Goal: Transaction & Acquisition: Obtain resource

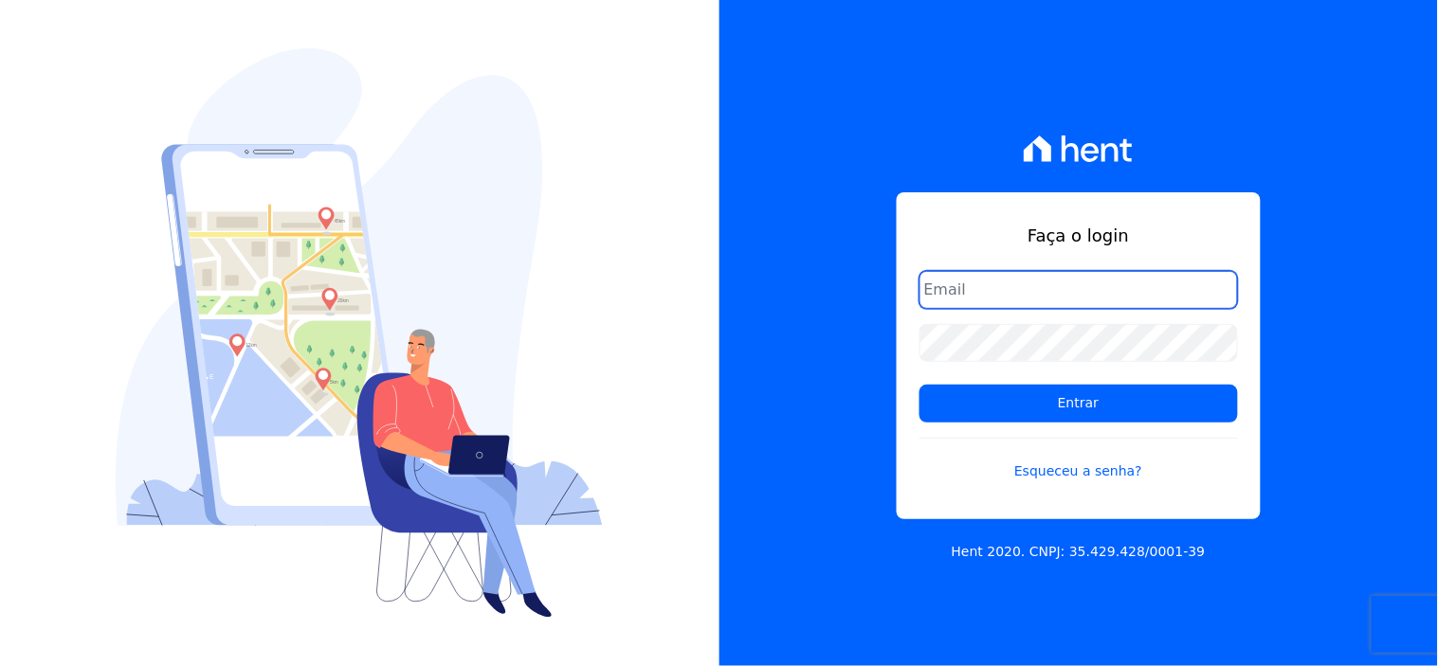
click at [1006, 290] on input "email" at bounding box center [1079, 290] width 319 height 38
type input "[EMAIL_ADDRESS][DOMAIN_NAME]"
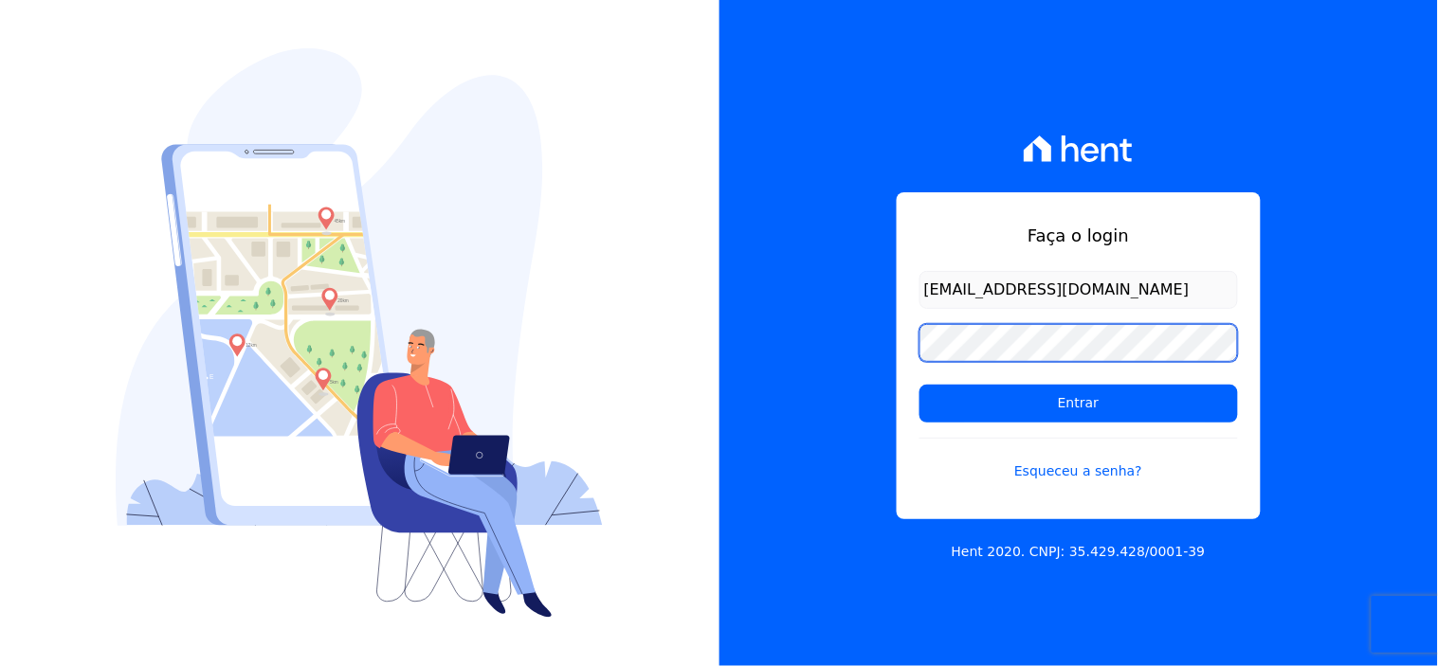
click at [920, 385] on input "Entrar" at bounding box center [1079, 404] width 319 height 38
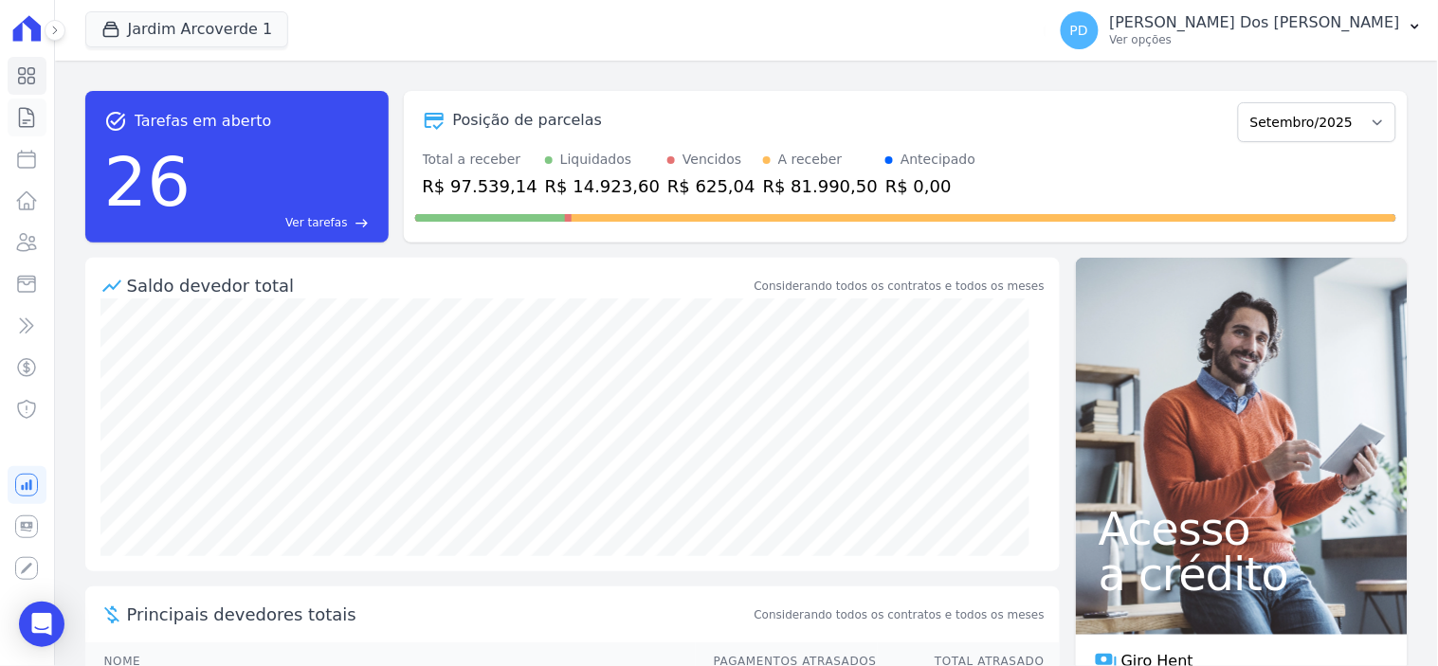
click at [28, 121] on icon at bounding box center [26, 117] width 23 height 23
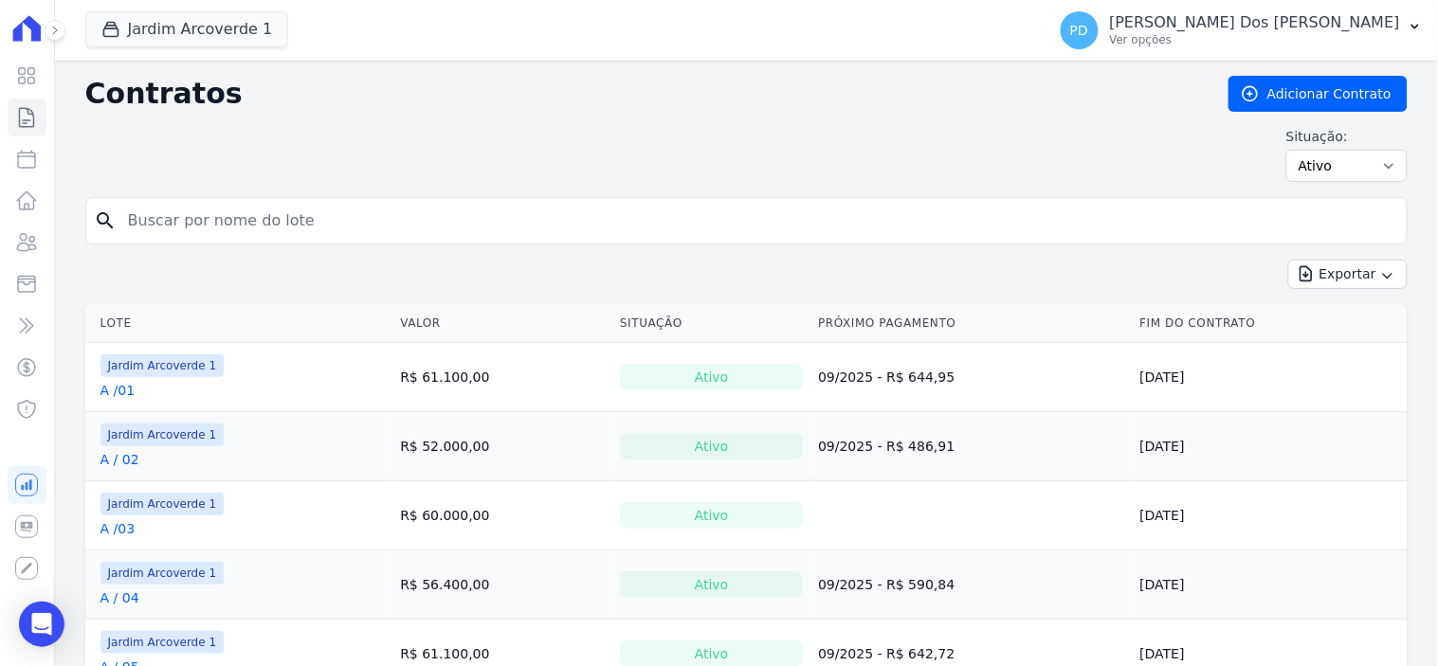
click at [679, 221] on input "search" at bounding box center [758, 221] width 1283 height 38
type input "j / 15"
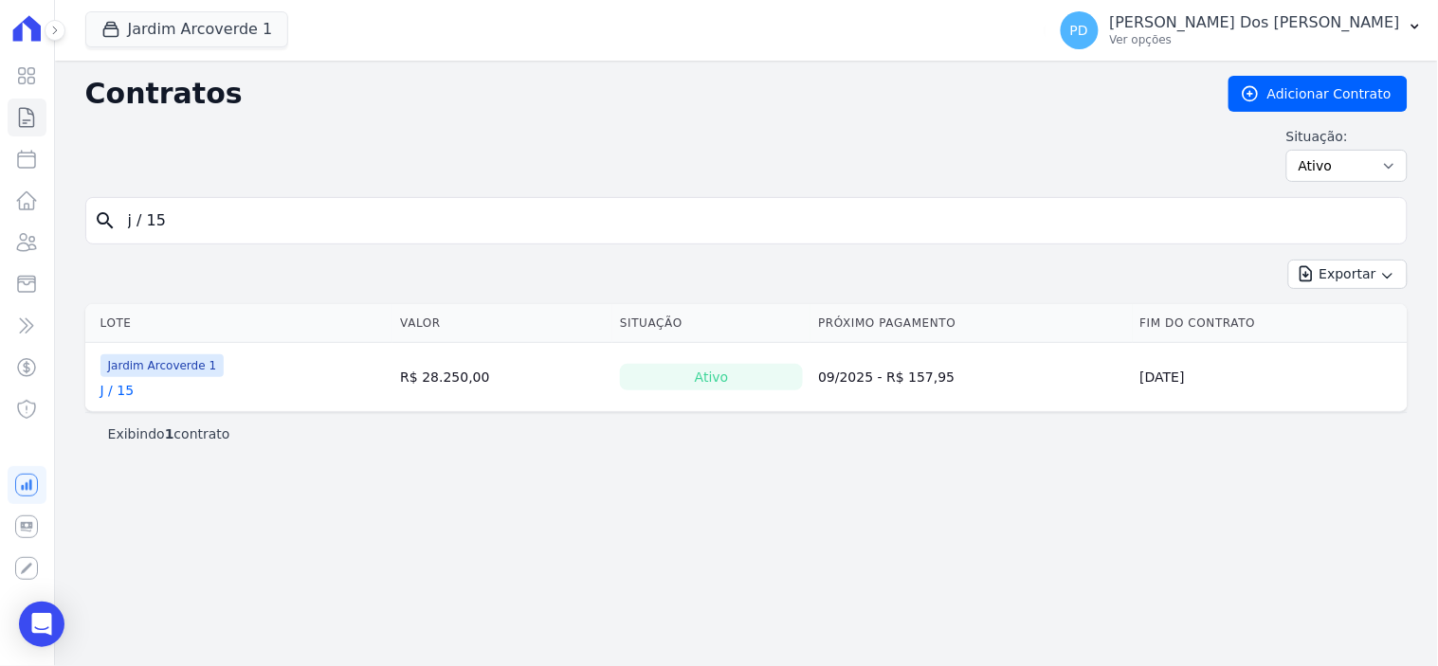
click at [119, 392] on link "J / 15" at bounding box center [117, 390] width 34 height 19
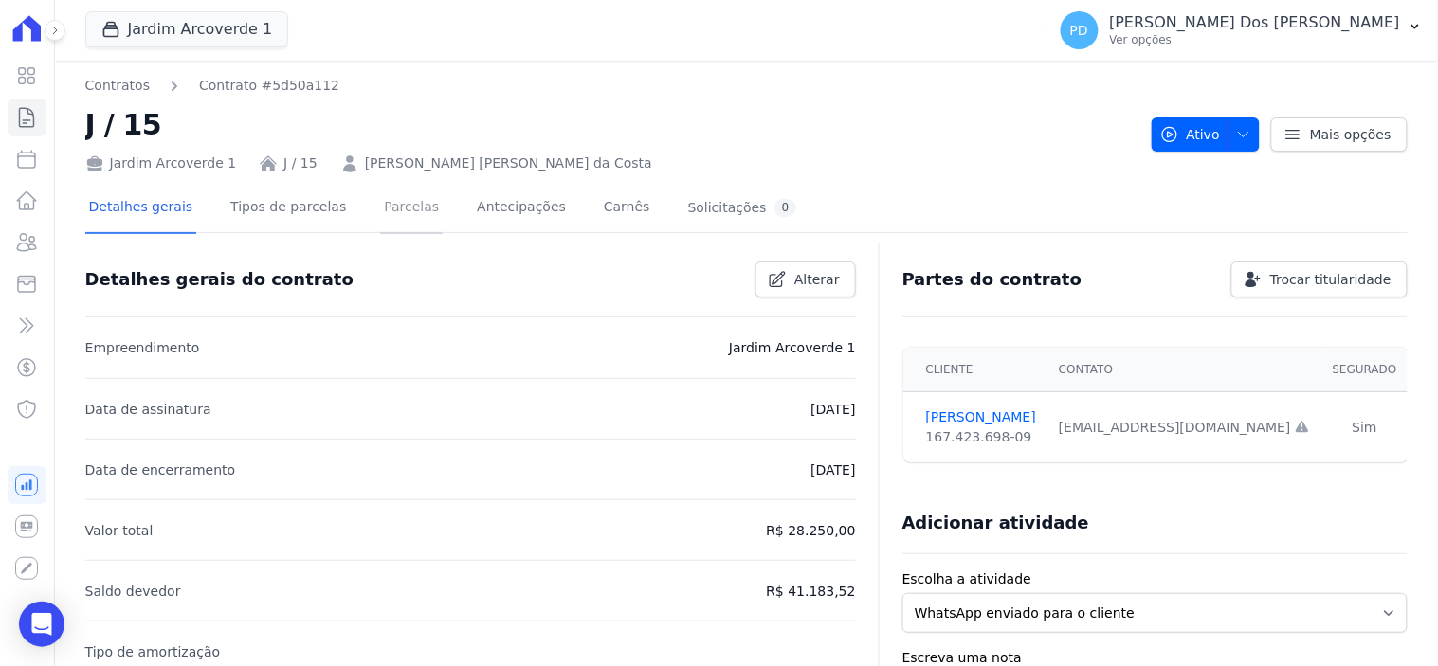
click at [380, 210] on link "Parcelas" at bounding box center [411, 209] width 63 height 50
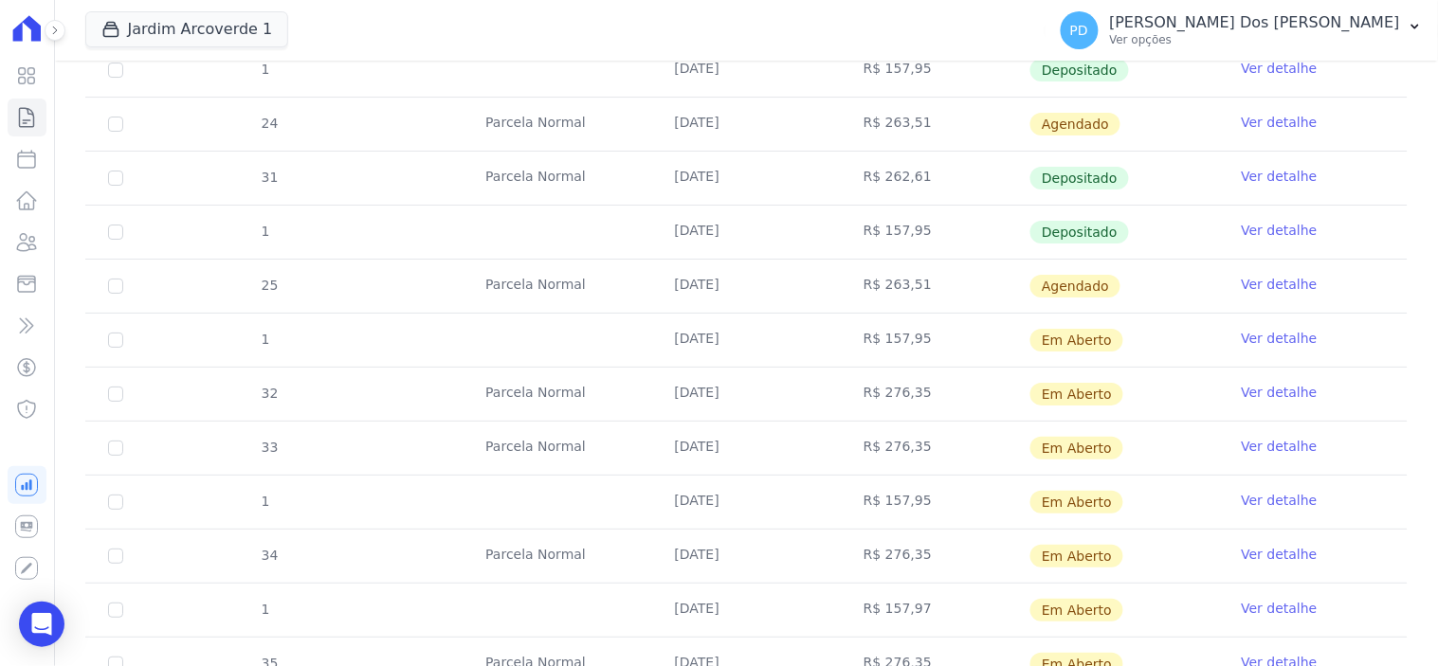
scroll to position [1790, 0]
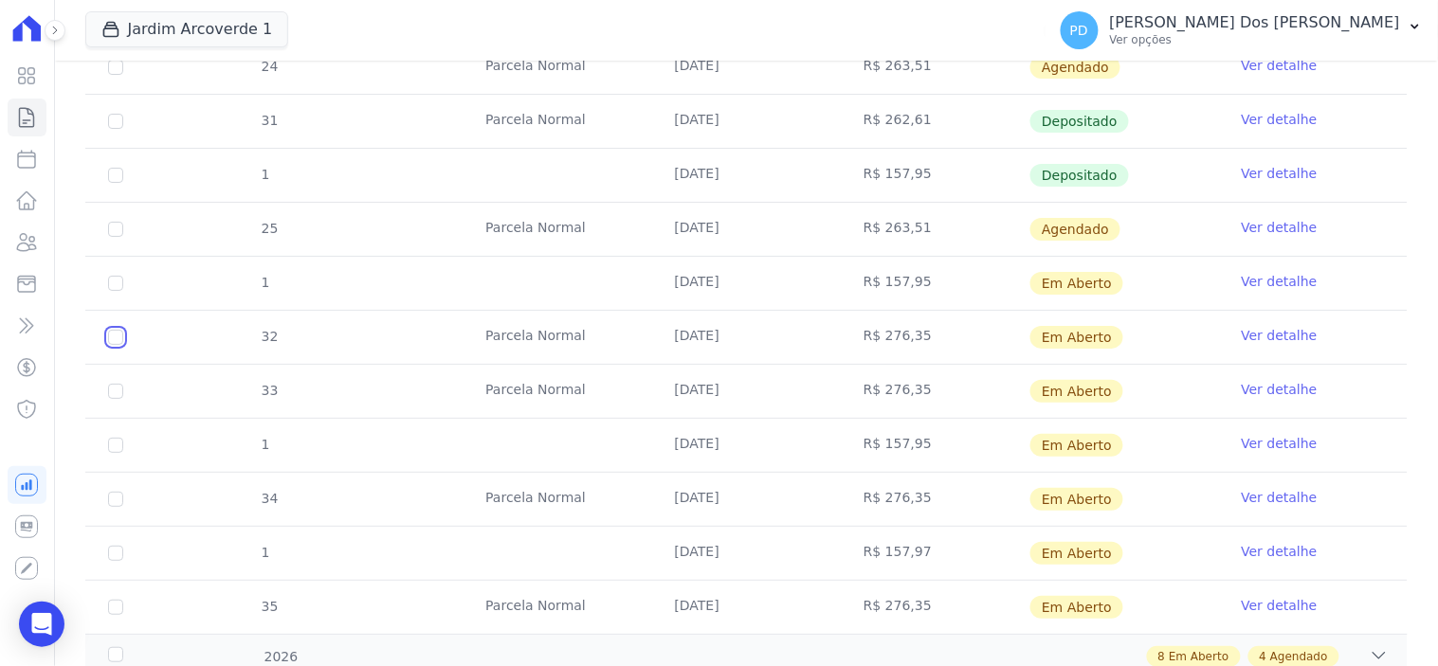
click at [114, 291] on input "checkbox" at bounding box center [115, 283] width 15 height 15
checkbox input "true"
click at [111, 291] on input "checkbox" at bounding box center [115, 283] width 15 height 15
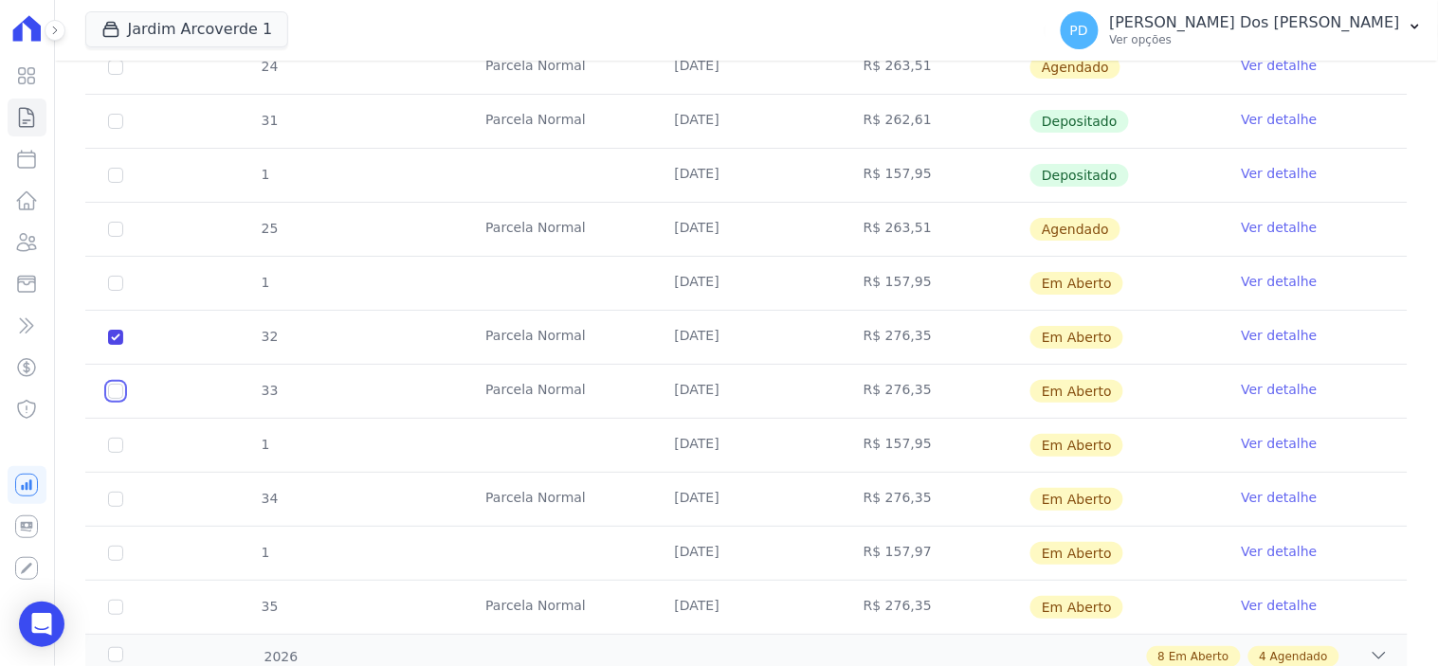
checkbox input "true"
click at [110, 291] on input "checkbox" at bounding box center [115, 283] width 15 height 15
checkbox input "false"
checkbox input "true"
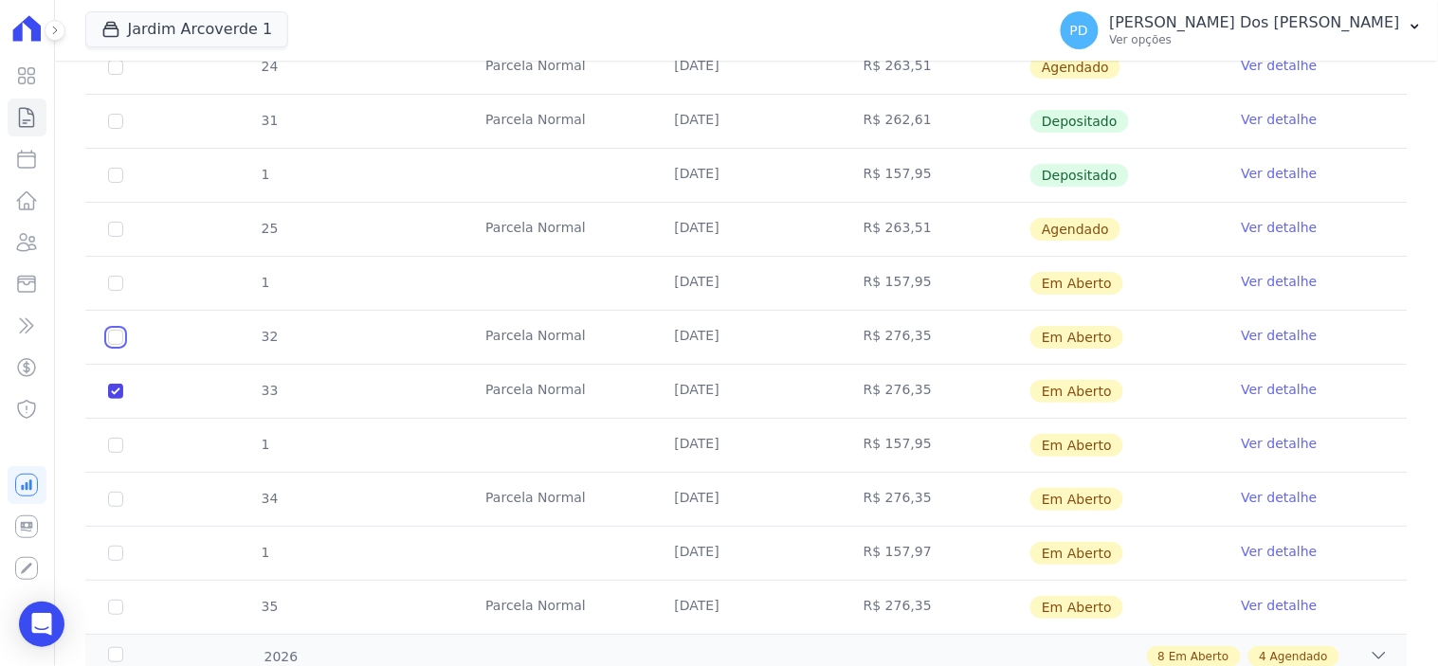
click at [111, 291] on input "checkbox" at bounding box center [115, 283] width 15 height 15
checkbox input "true"
click at [116, 291] on input "checkbox" at bounding box center [115, 283] width 15 height 15
checkbox input "true"
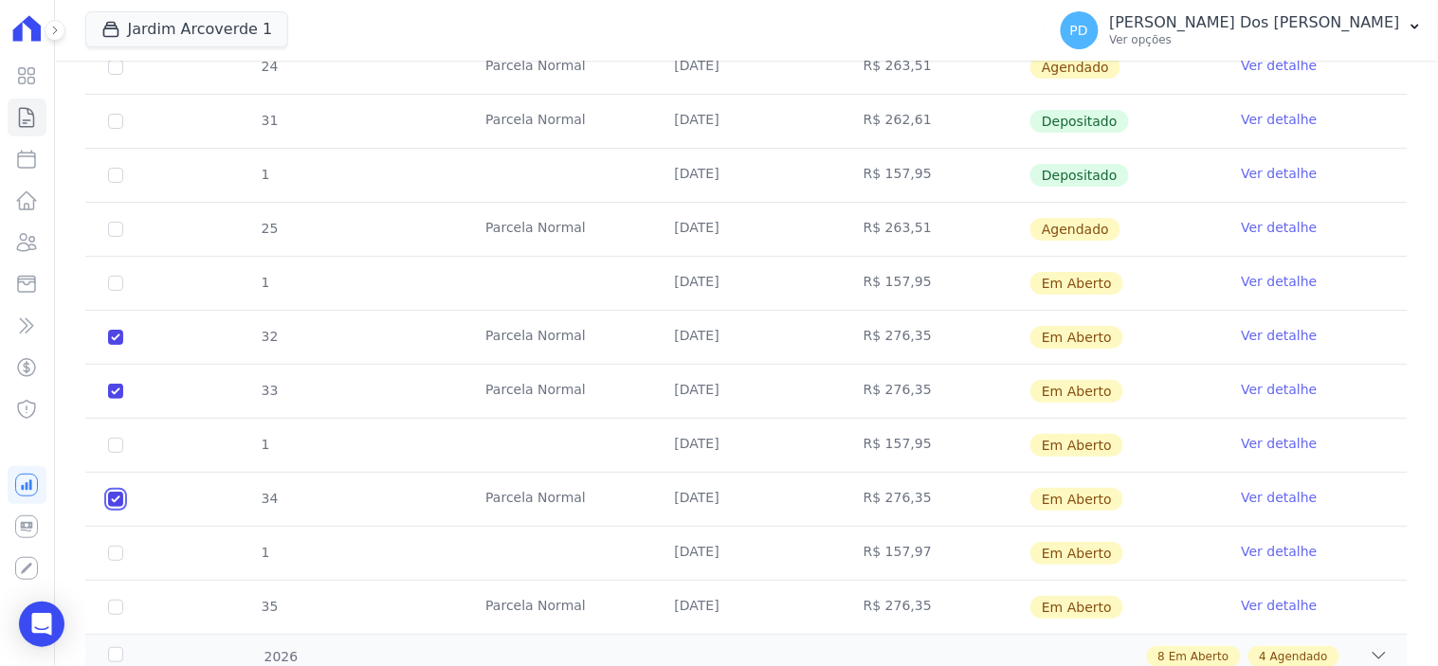
checkbox input "true"
click at [114, 291] on input "checkbox" at bounding box center [115, 283] width 15 height 15
checkbox input "true"
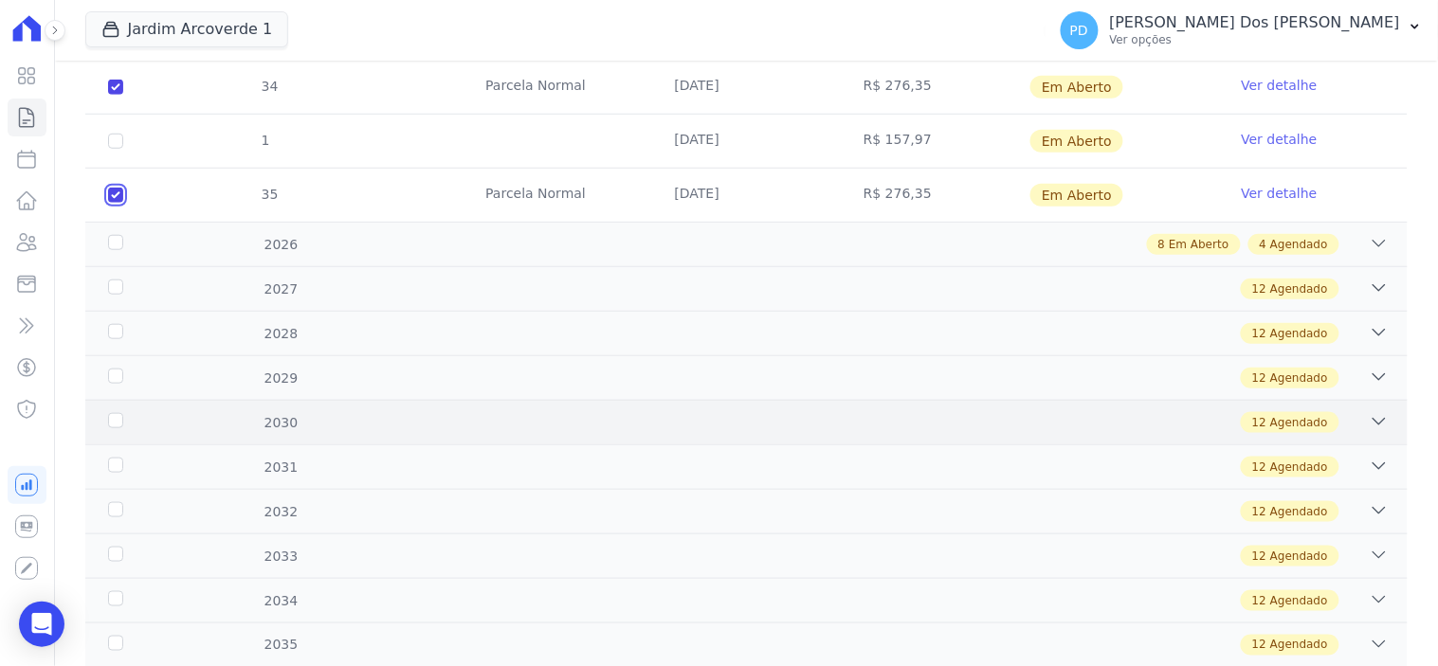
scroll to position [2212, 0]
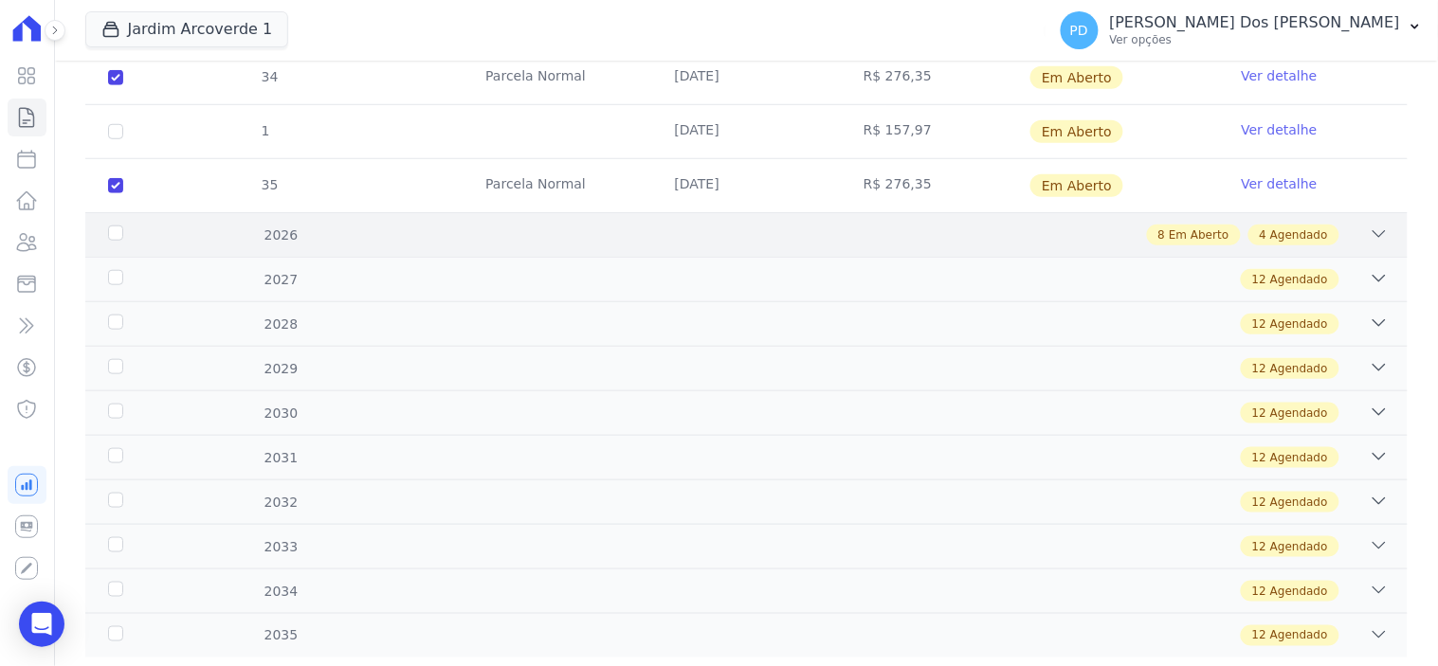
click at [111, 234] on div "2026" at bounding box center [163, 236] width 118 height 20
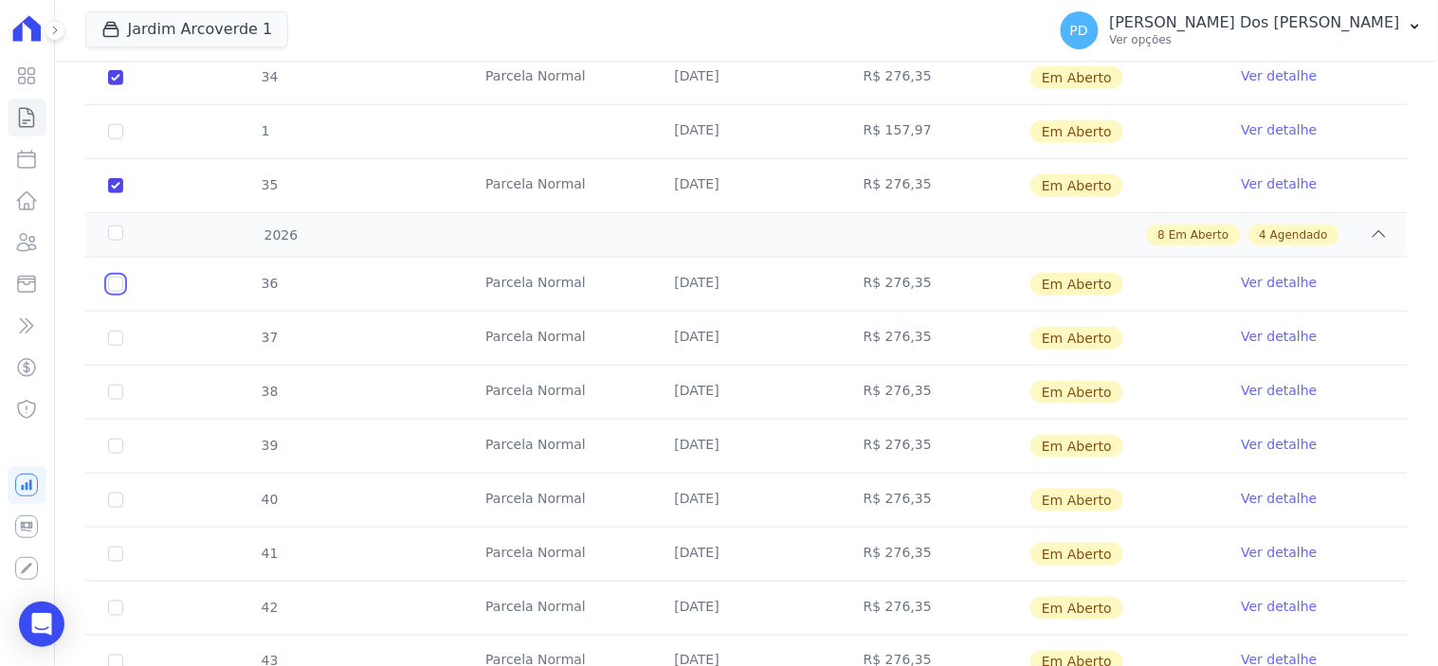
click at [118, 290] on input "checkbox" at bounding box center [115, 284] width 15 height 15
checkbox input "true"
click at [116, 292] on input "checkbox" at bounding box center [115, 284] width 15 height 15
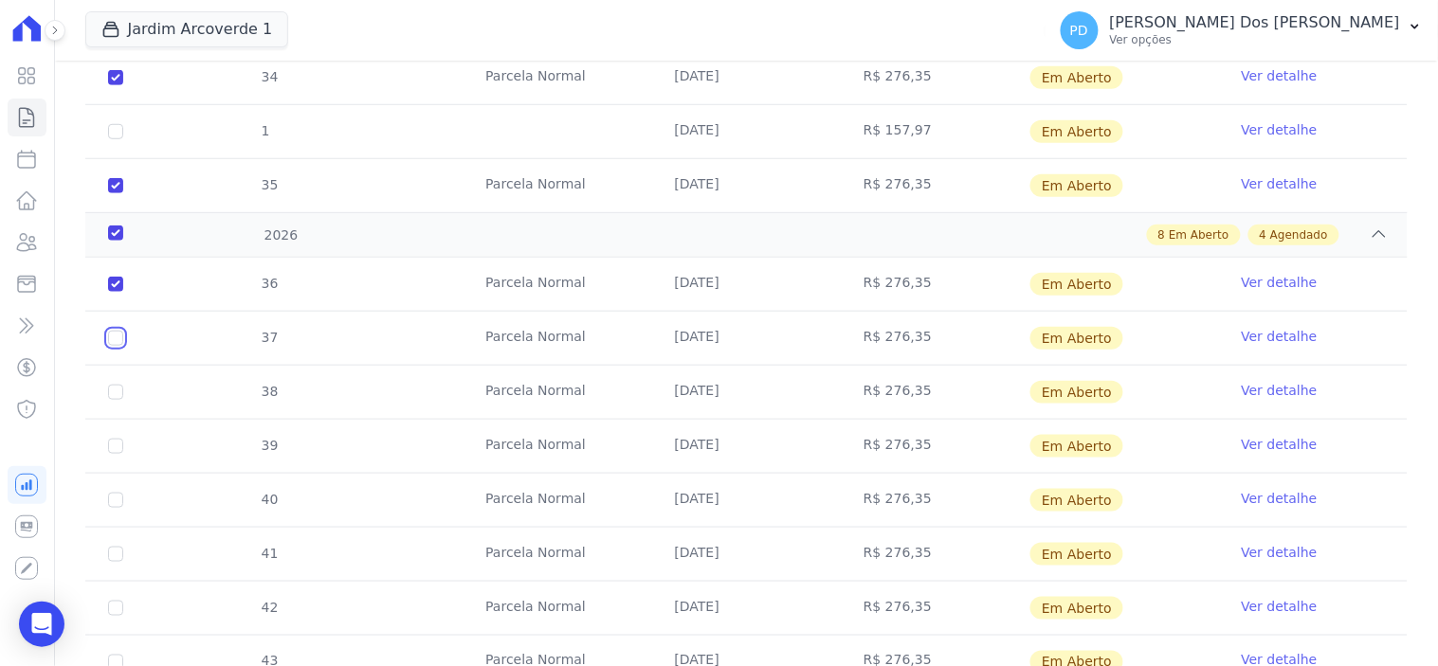
checkbox input "true"
click at [115, 292] on input "checkbox" at bounding box center [115, 284] width 15 height 15
checkbox input "true"
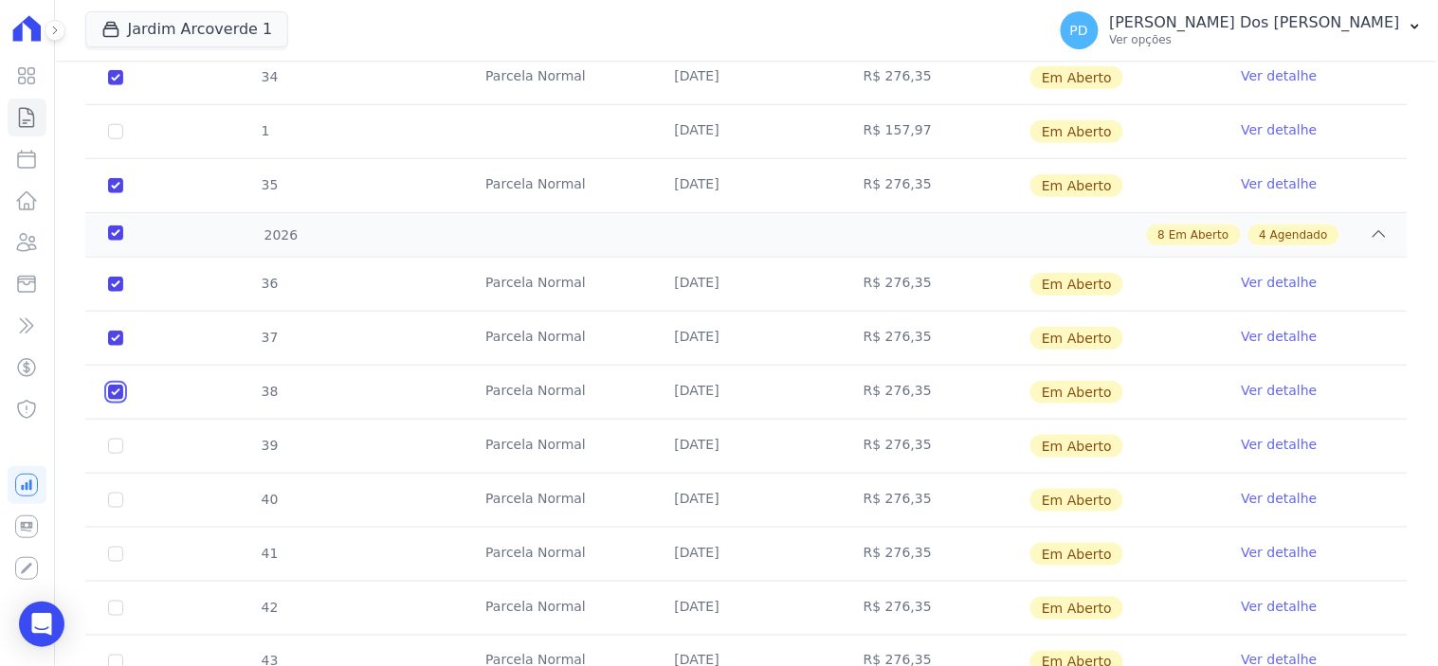
checkbox input "true"
click at [117, 292] on input "checkbox" at bounding box center [115, 284] width 15 height 15
checkbox input "true"
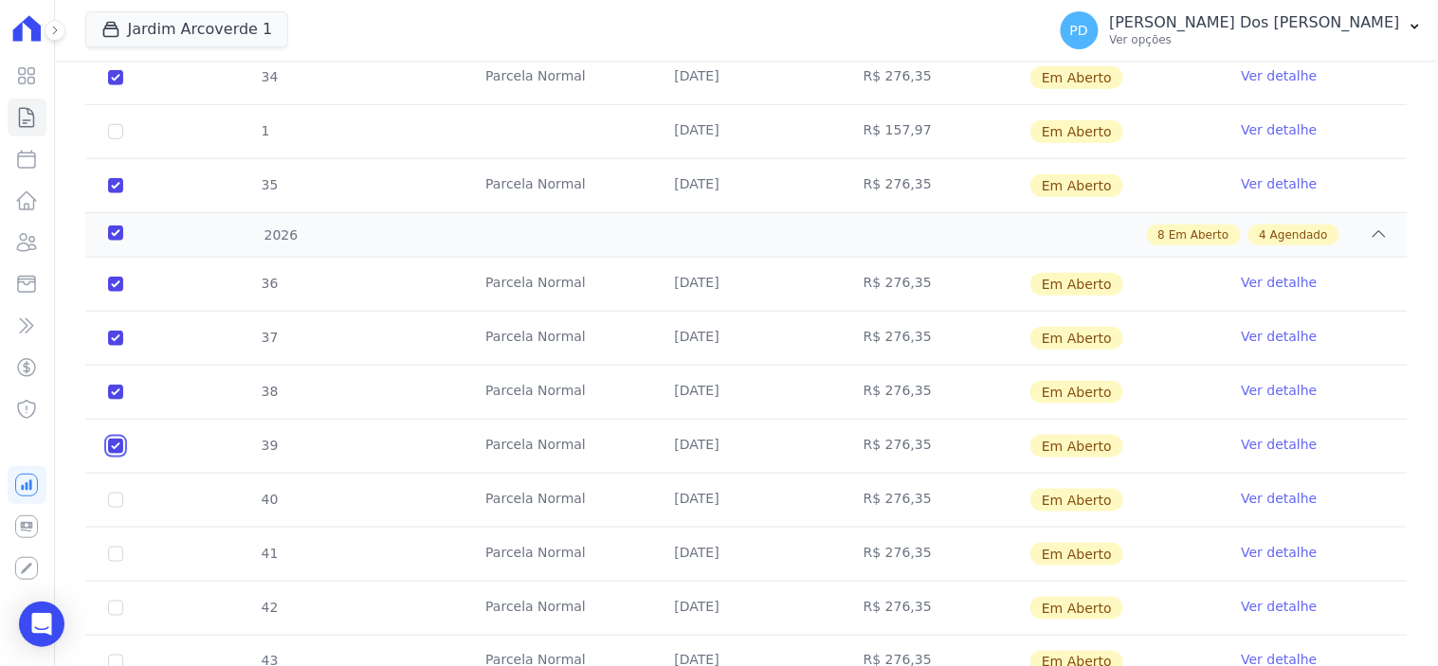
checkbox input "true"
click at [115, 292] on input "checkbox" at bounding box center [115, 284] width 15 height 15
checkbox input "true"
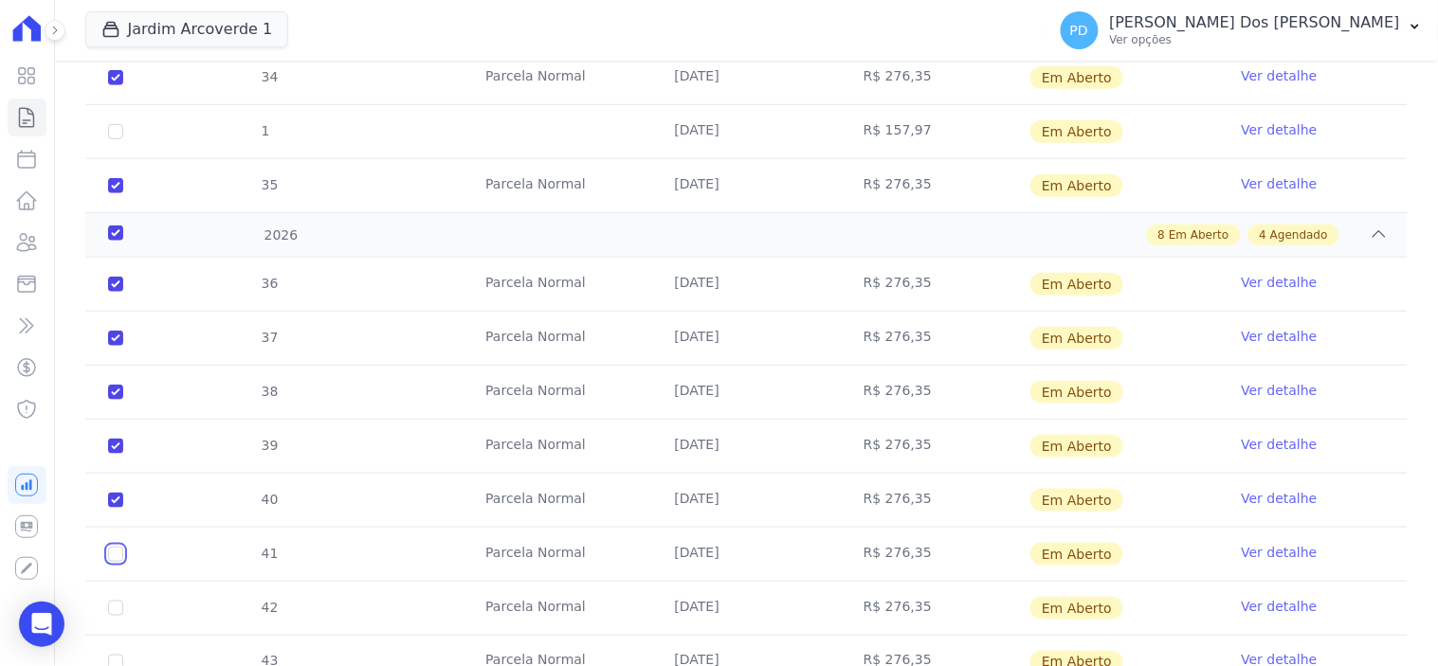
click at [112, 292] on input "checkbox" at bounding box center [115, 284] width 15 height 15
checkbox input "true"
click at [112, 292] on input "checkbox" at bounding box center [115, 284] width 15 height 15
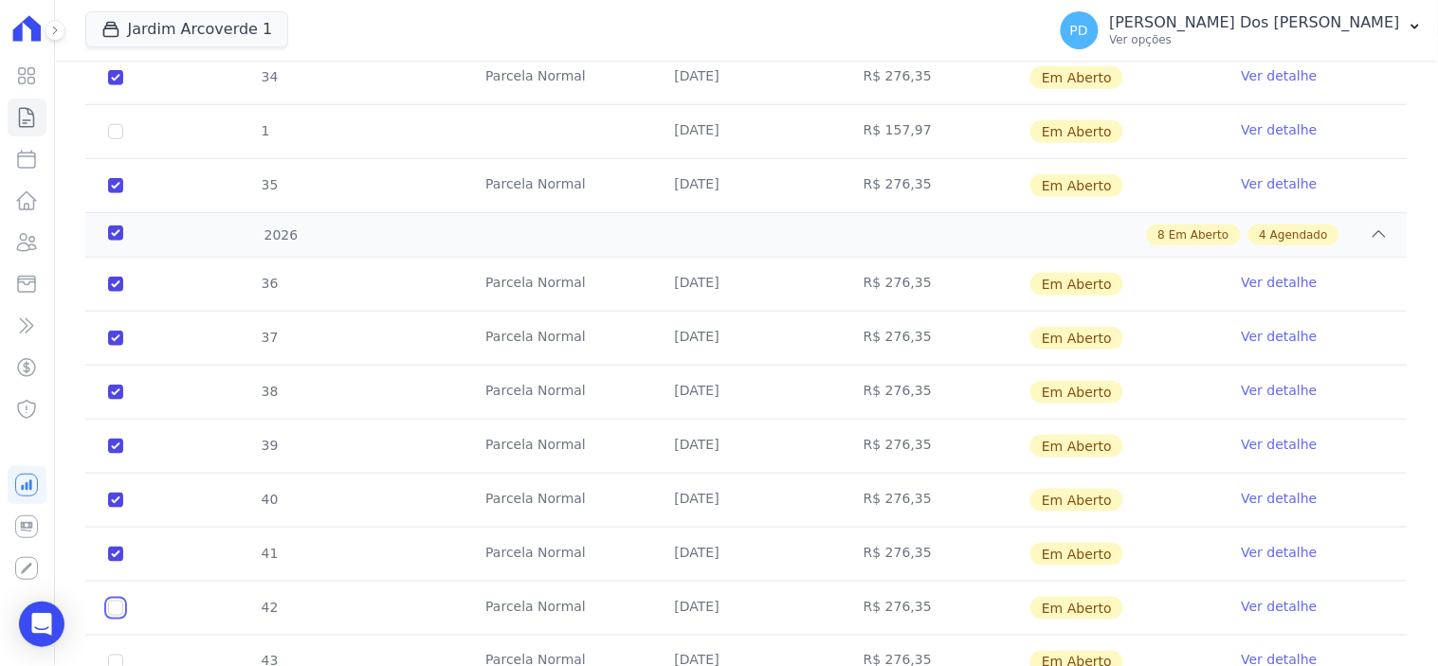
checkbox input "true"
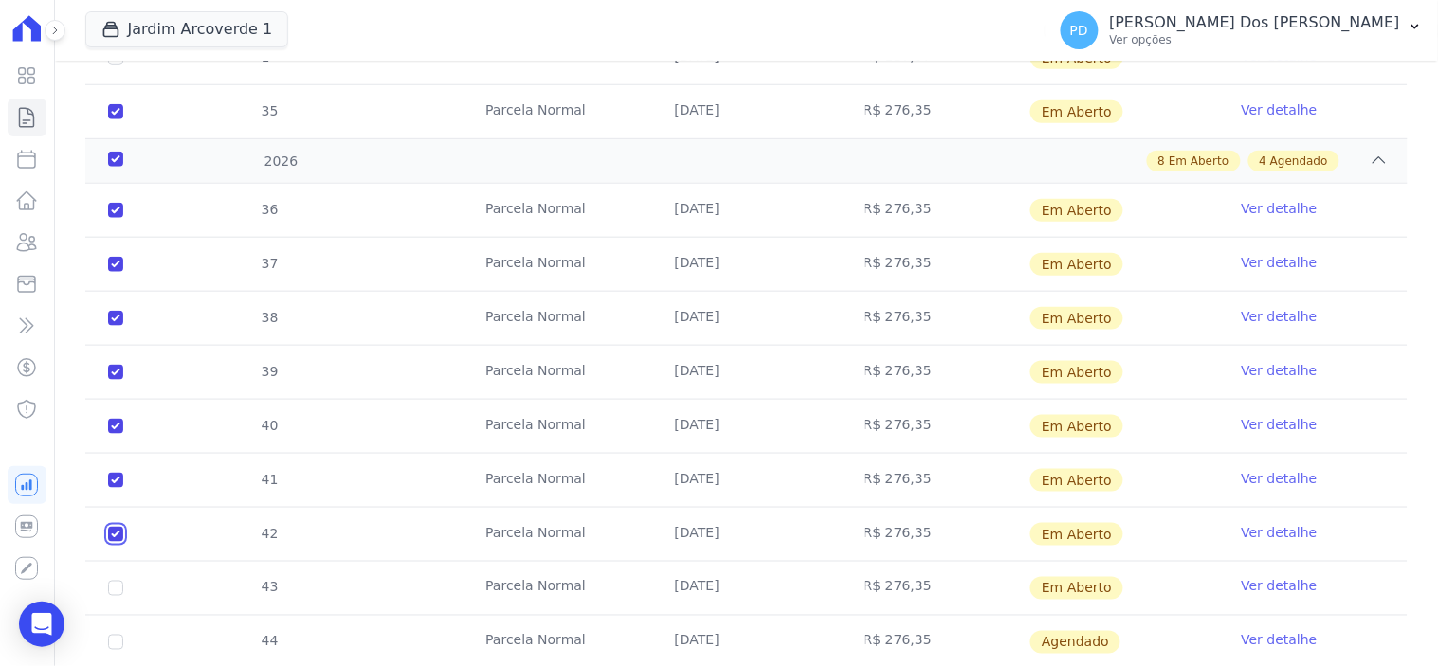
scroll to position [2317, 0]
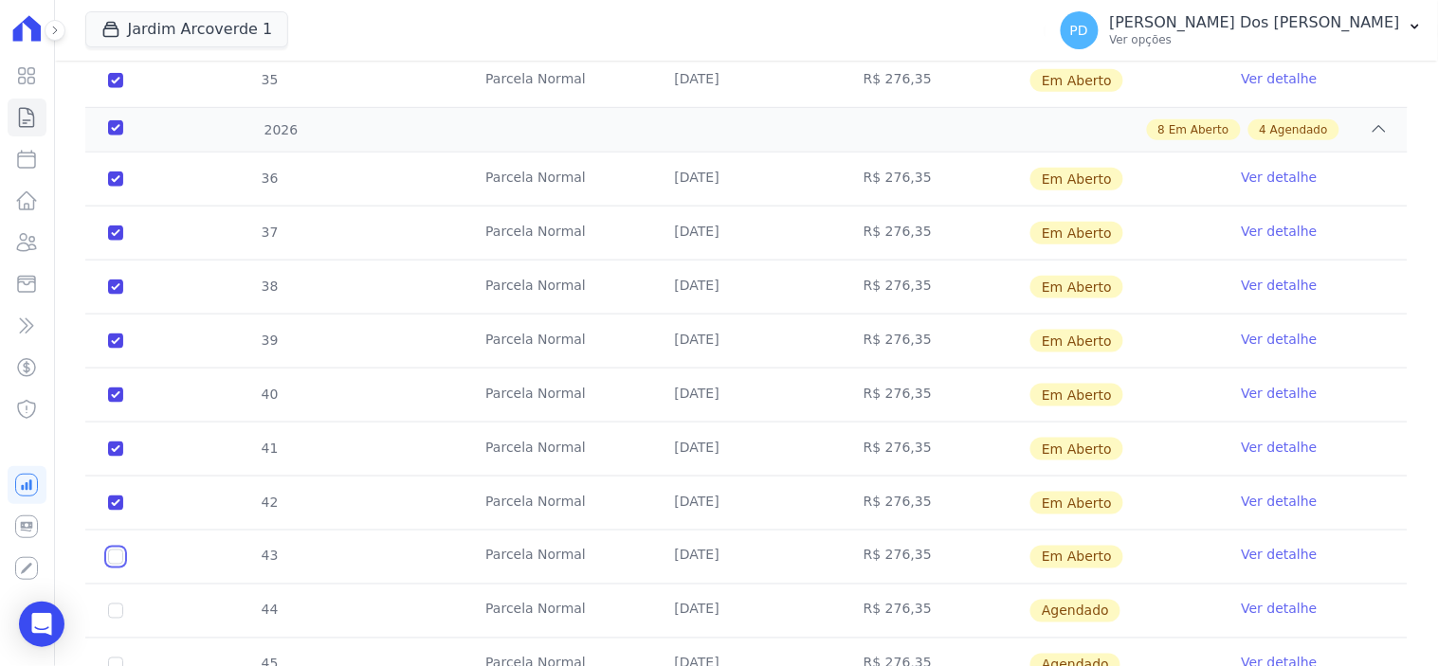
click at [117, 187] on input "checkbox" at bounding box center [115, 179] width 15 height 15
checkbox input "true"
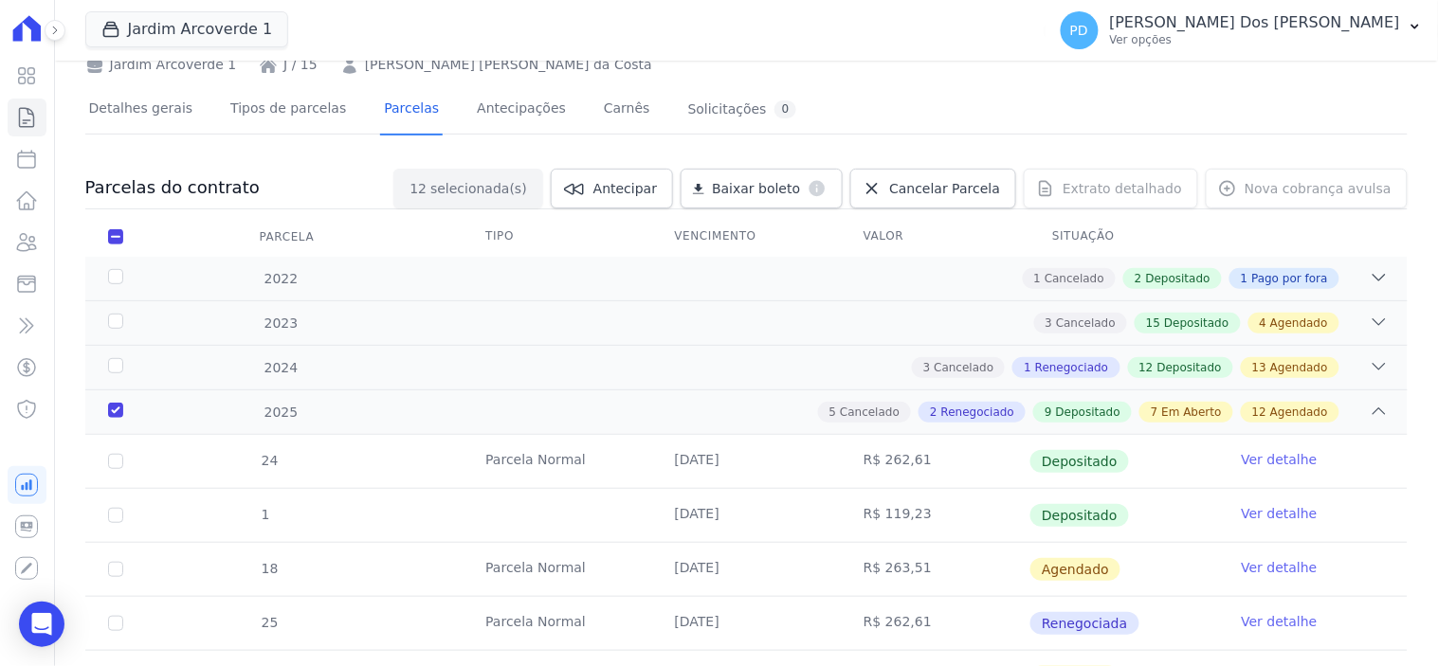
scroll to position [0, 0]
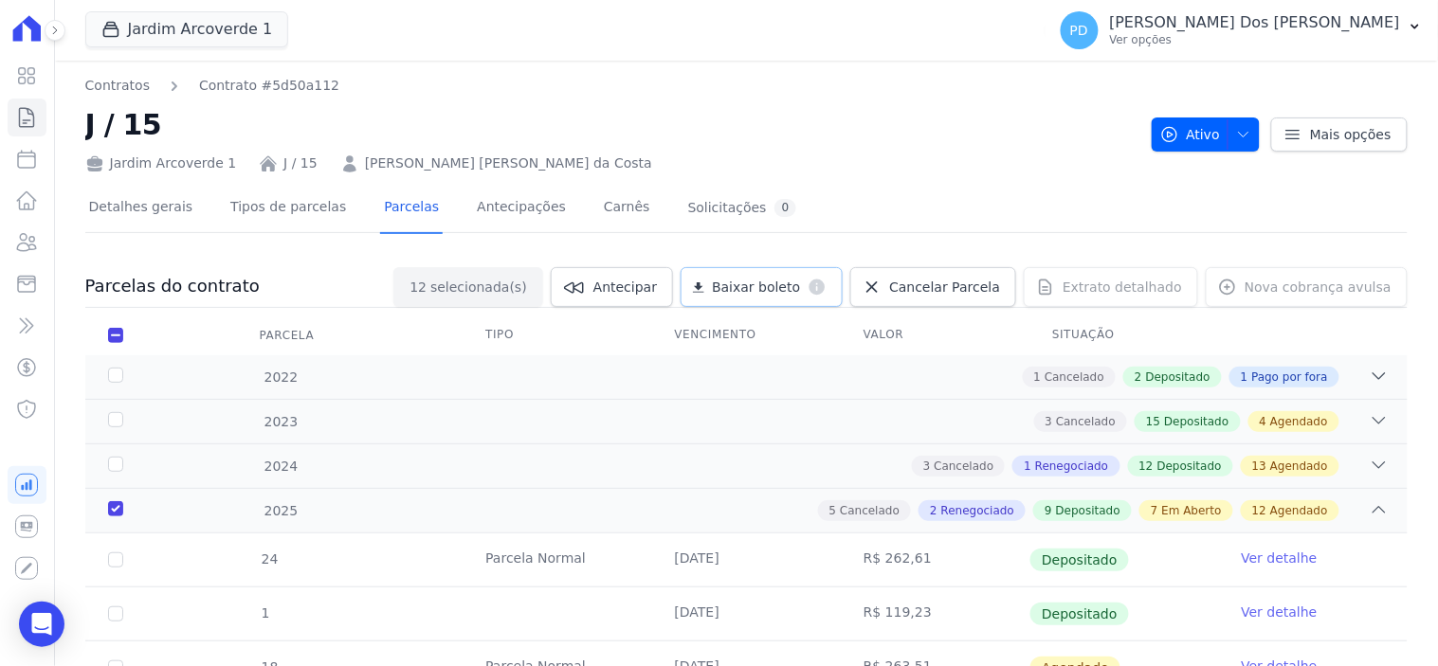
click at [774, 284] on span "Baixar boleto" at bounding box center [756, 287] width 88 height 19
click at [28, 108] on icon at bounding box center [27, 117] width 14 height 19
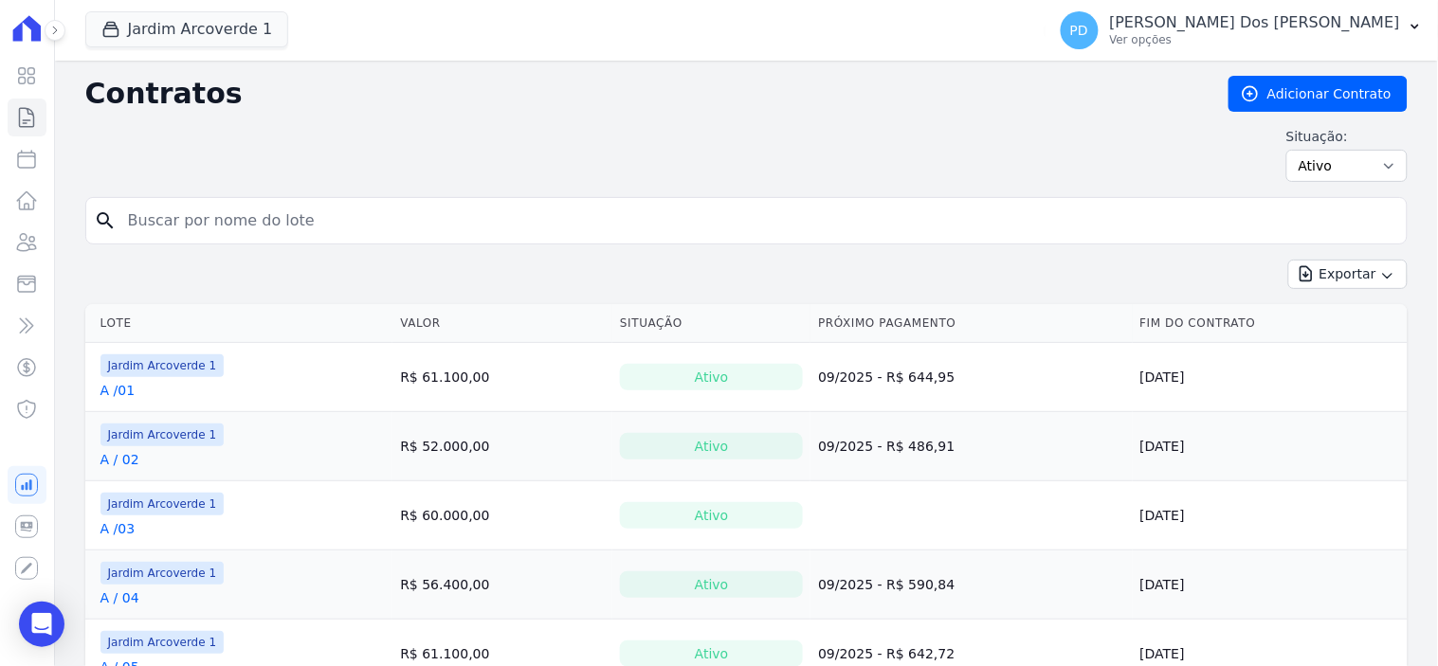
click at [373, 223] on input "search" at bounding box center [758, 221] width 1283 height 38
type input "j / 05"
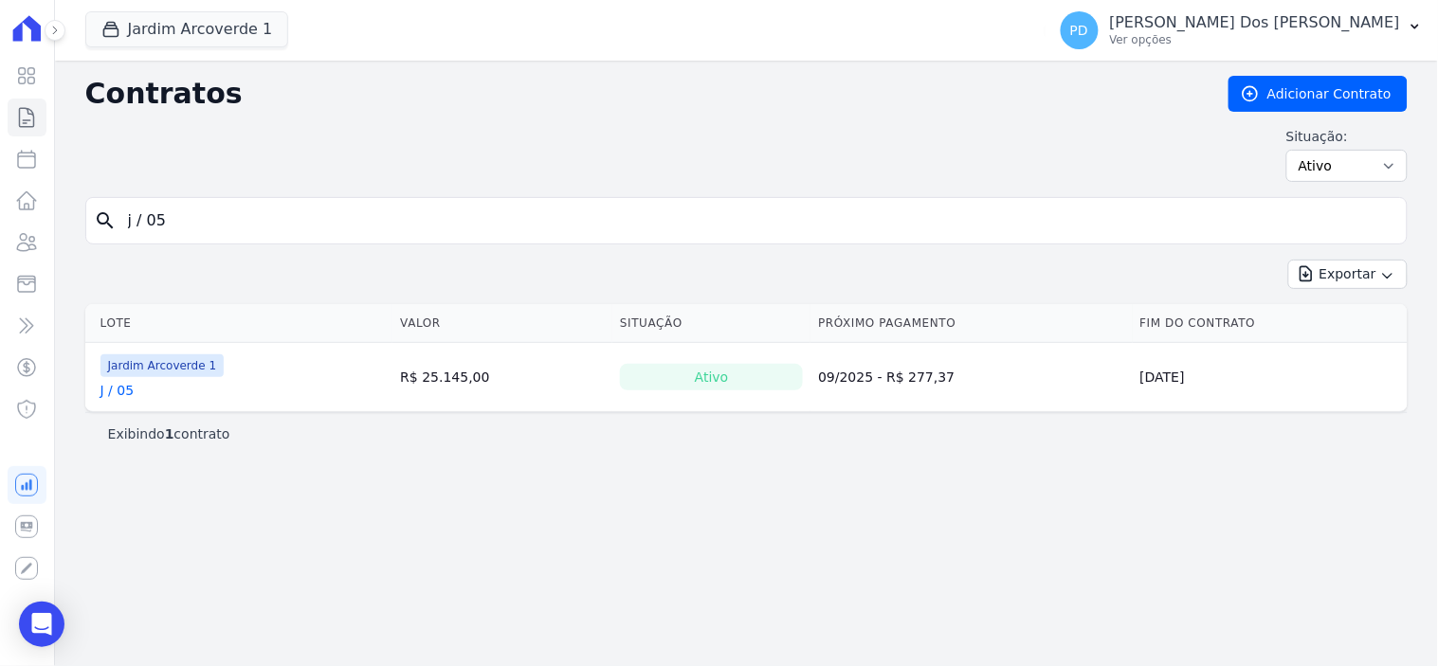
click at [130, 392] on link "J / 05" at bounding box center [117, 390] width 34 height 19
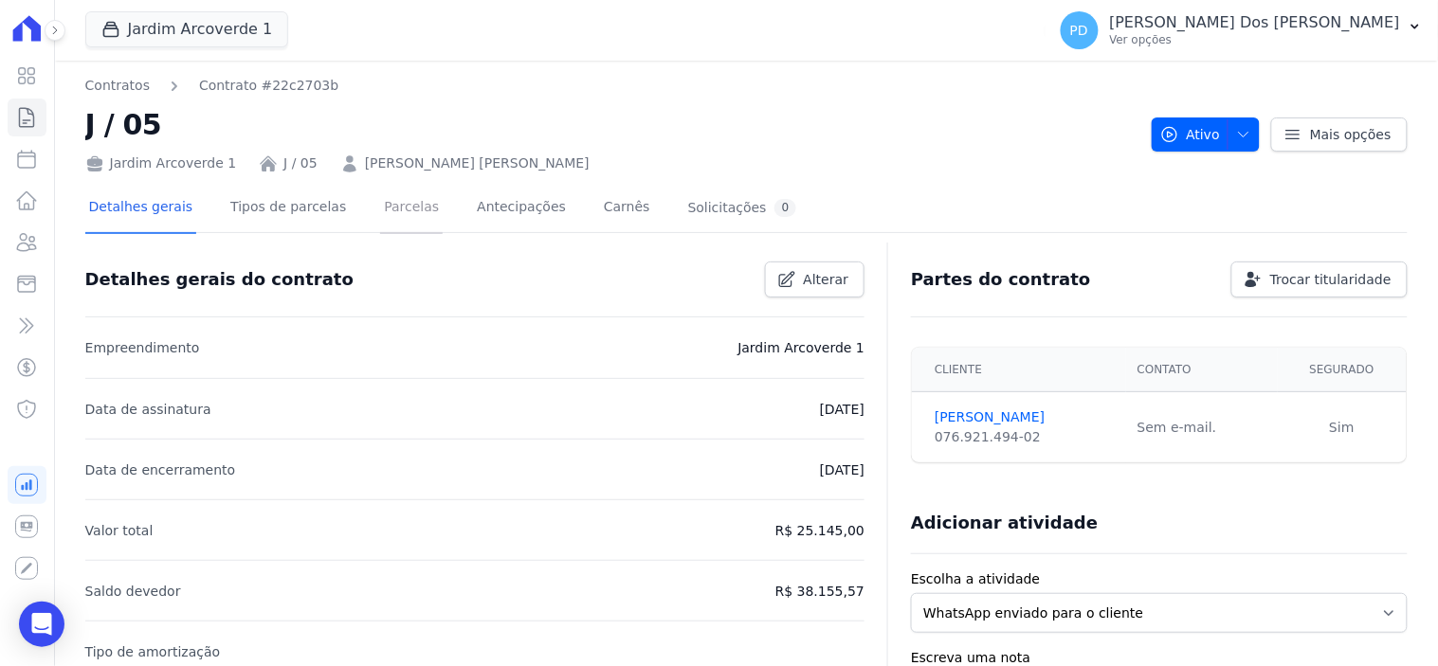
click at [380, 207] on link "Parcelas" at bounding box center [411, 209] width 63 height 50
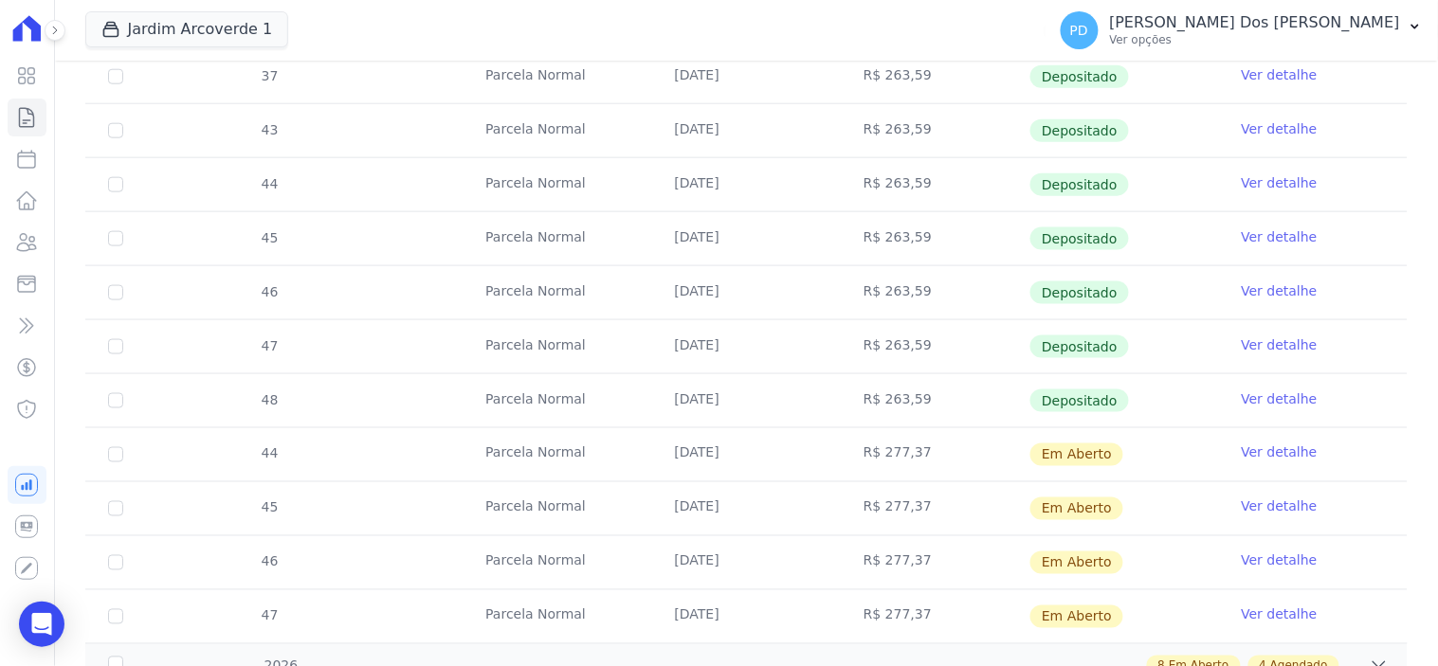
scroll to position [631, 0]
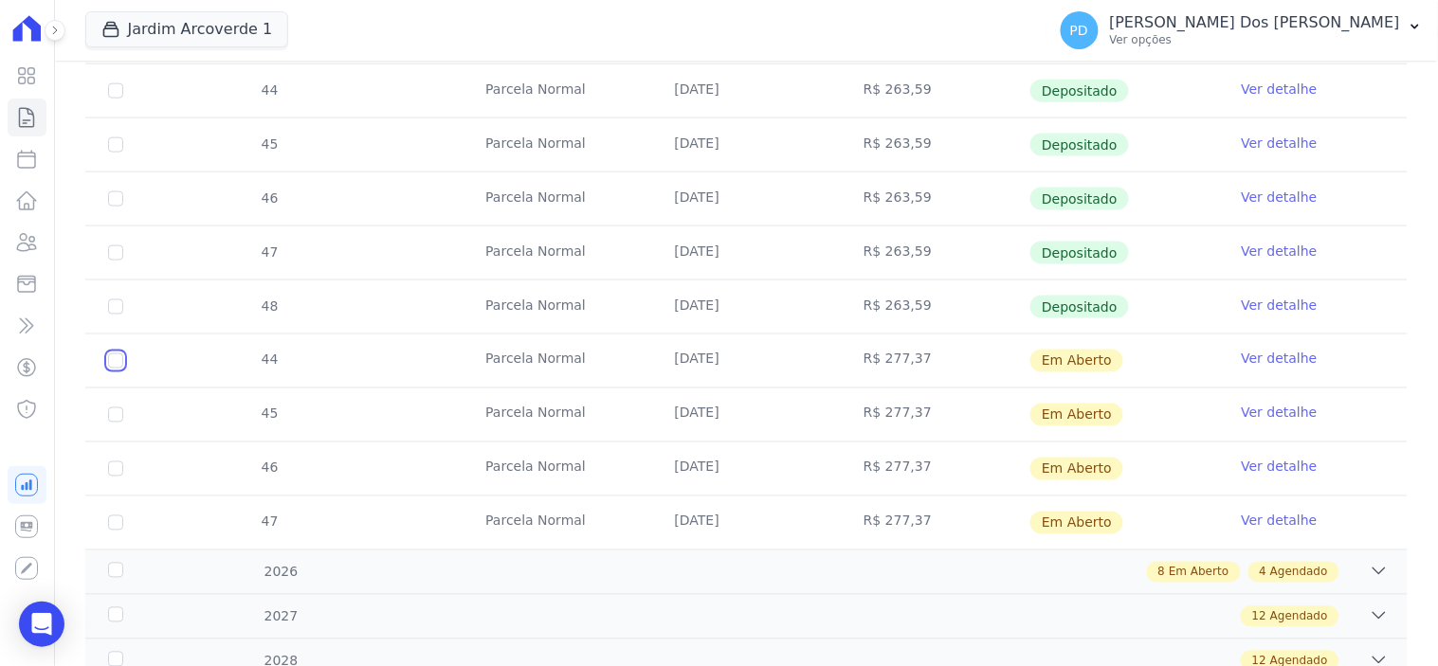
click at [118, 360] on input "checkbox" at bounding box center [115, 361] width 15 height 15
checkbox input "true"
click at [111, 369] on input "checkbox" at bounding box center [115, 361] width 15 height 15
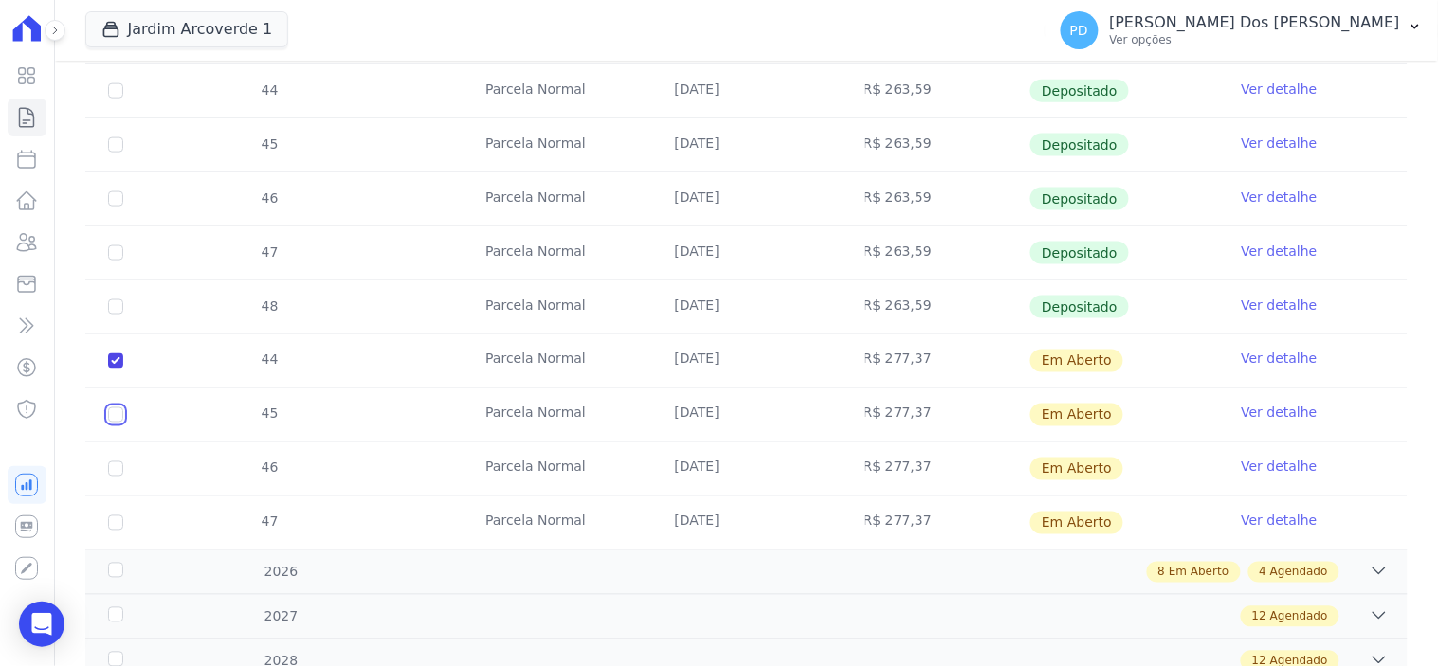
checkbox input "true"
click at [119, 369] on input "checkbox" at bounding box center [115, 361] width 15 height 15
checkbox input "true"
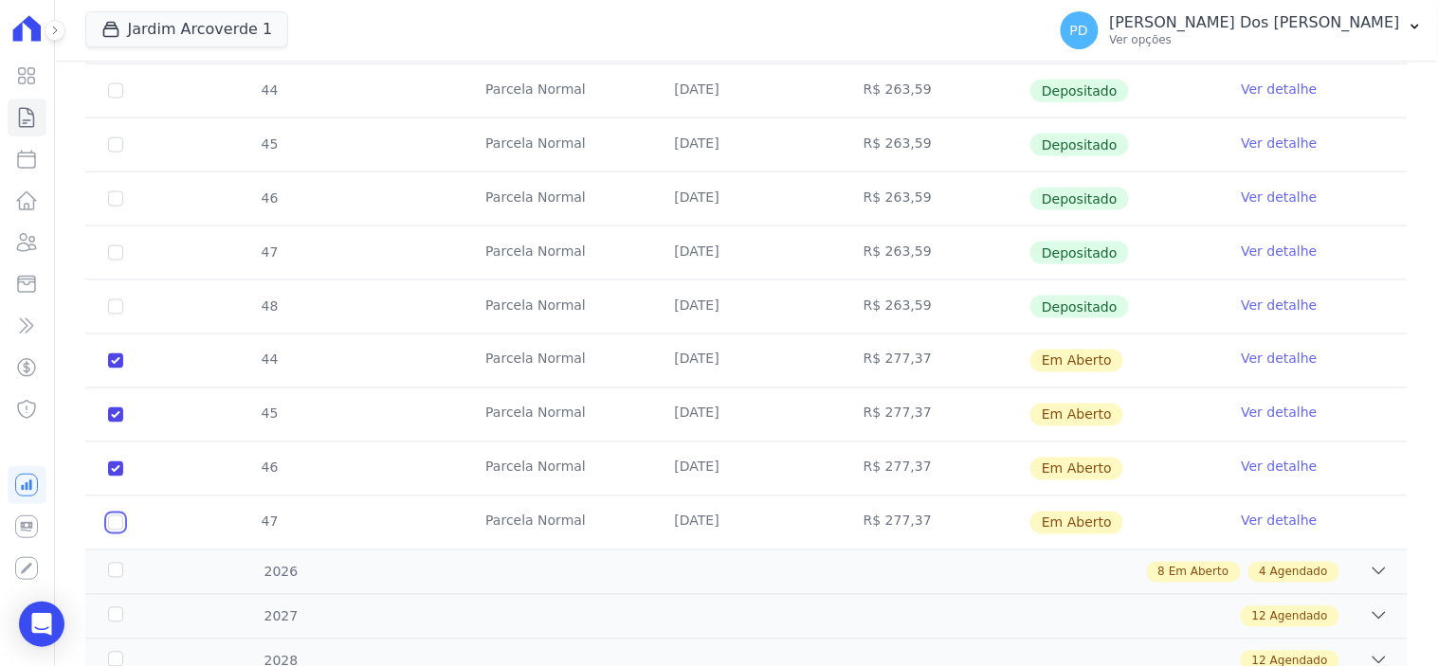
click at [120, 369] on input "checkbox" at bounding box center [115, 361] width 15 height 15
checkbox input "true"
click at [119, 573] on div "2026" at bounding box center [163, 573] width 118 height 20
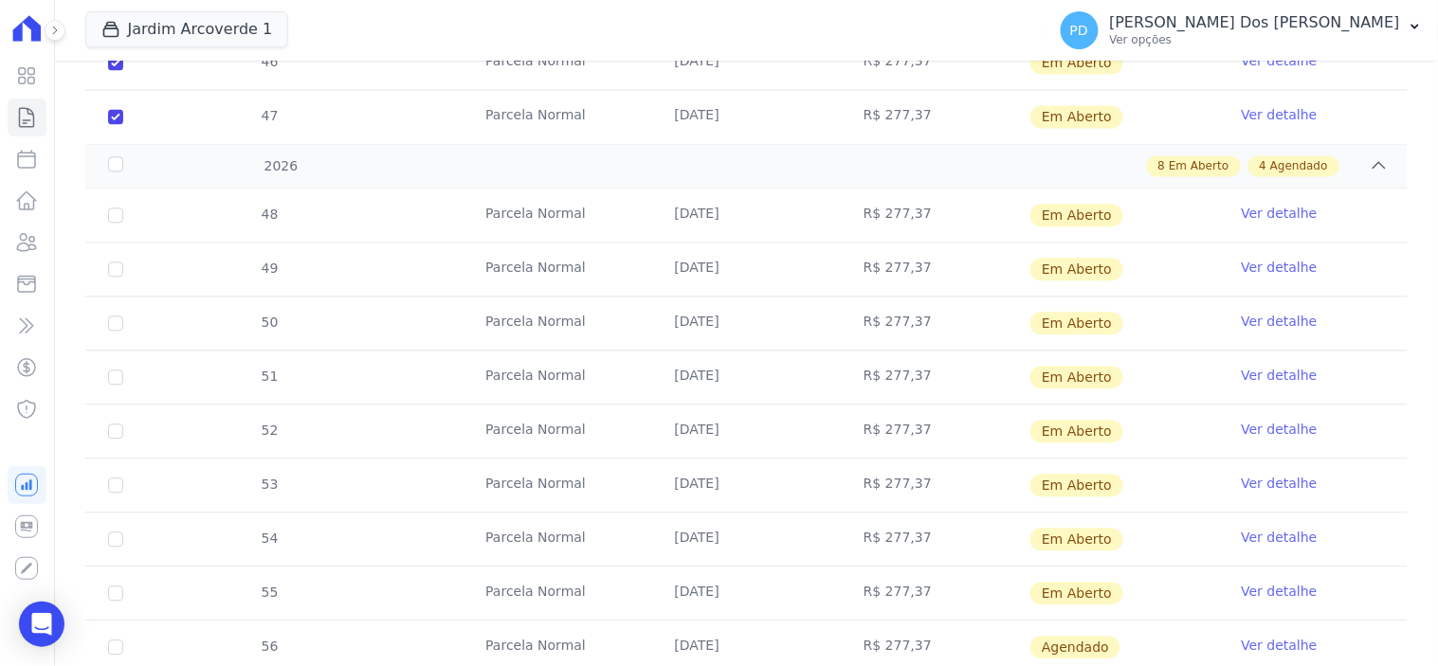
scroll to position [842, 0]
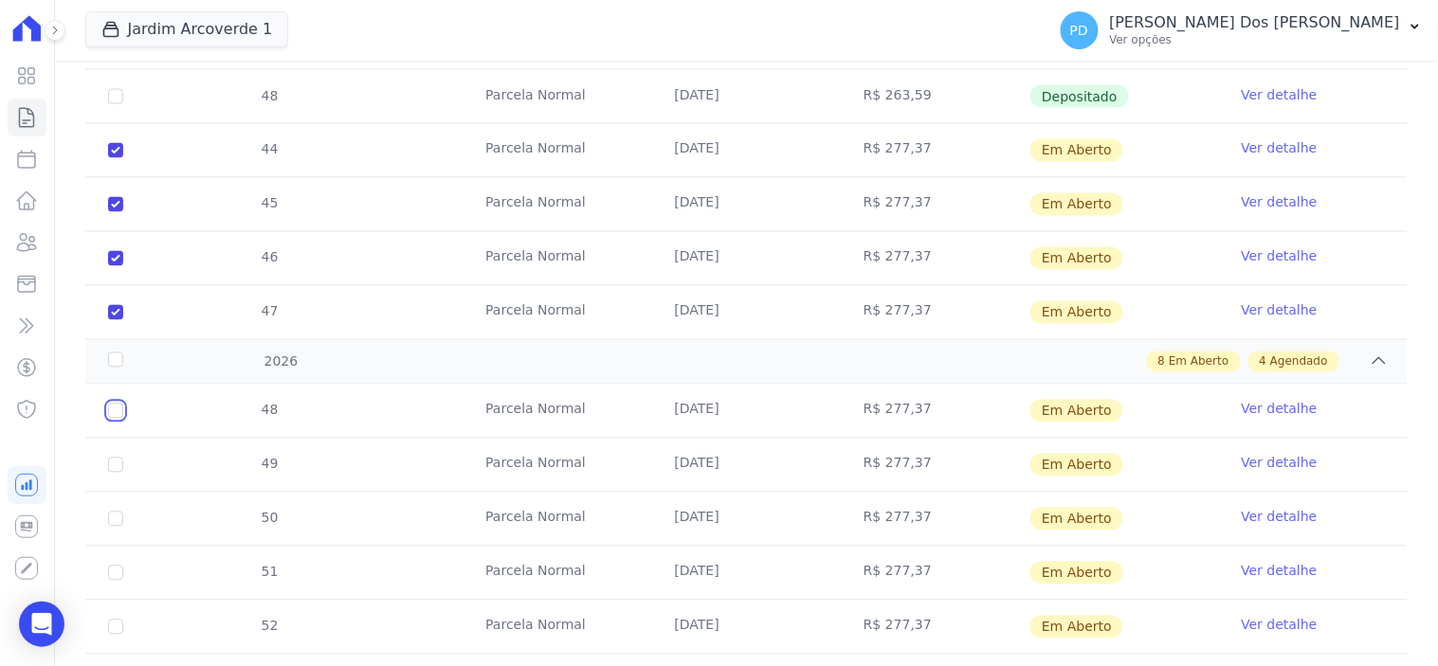
click at [111, 409] on input "checkbox" at bounding box center [115, 411] width 15 height 15
checkbox input "true"
click at [115, 419] on input "checkbox" at bounding box center [115, 411] width 15 height 15
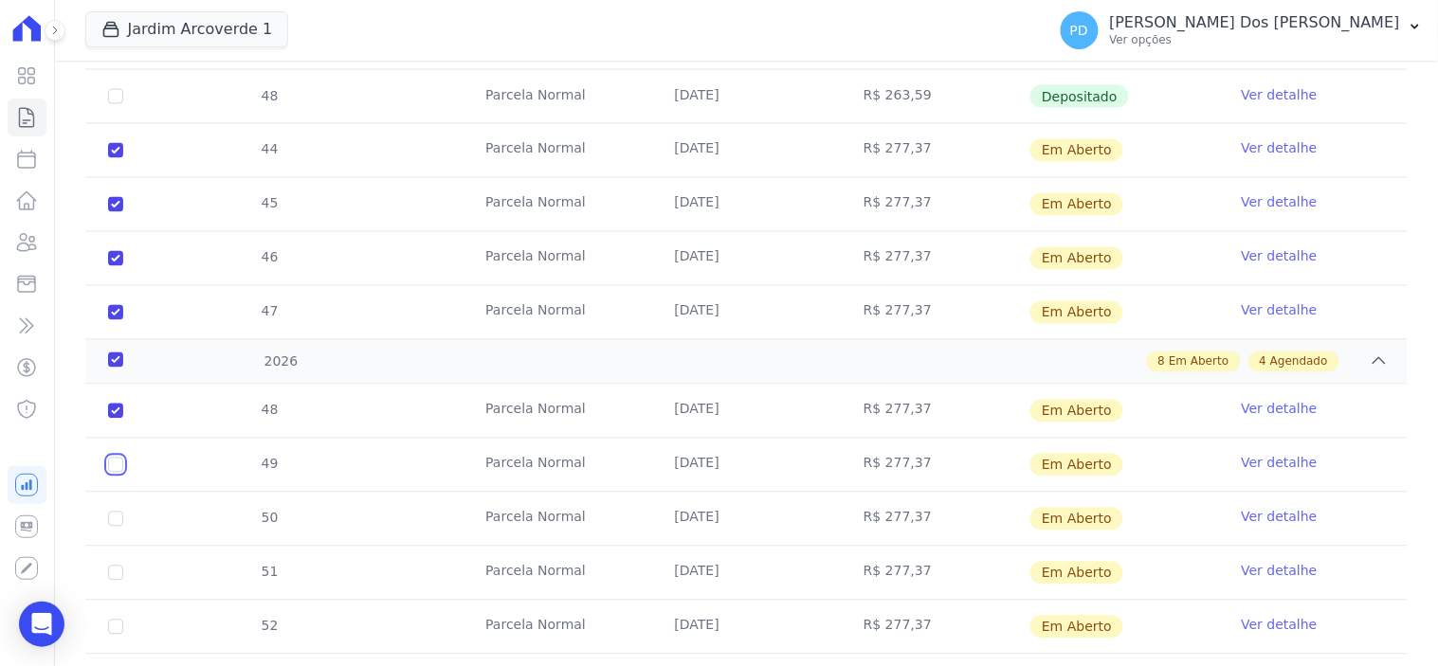
checkbox input "true"
click at [116, 419] on input "checkbox" at bounding box center [115, 411] width 15 height 15
checkbox input "true"
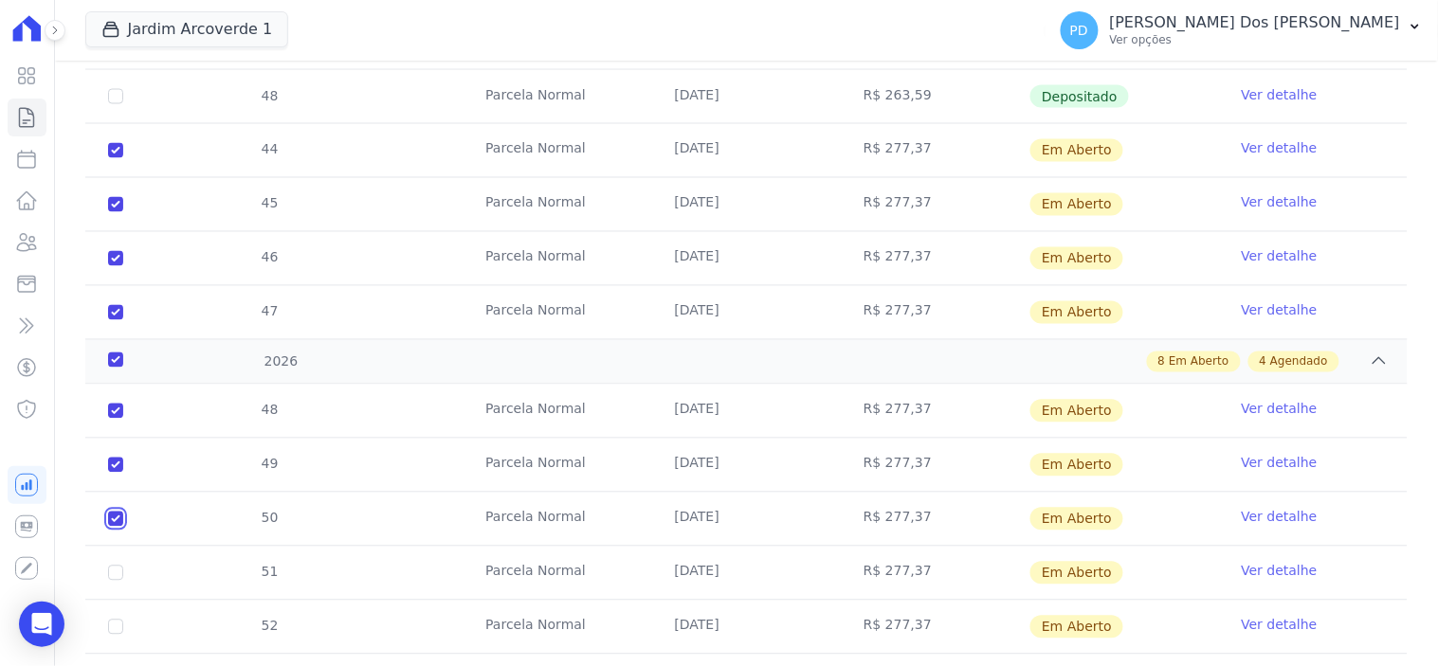
checkbox input "true"
click at [115, 419] on input "checkbox" at bounding box center [115, 411] width 15 height 15
checkbox input "true"
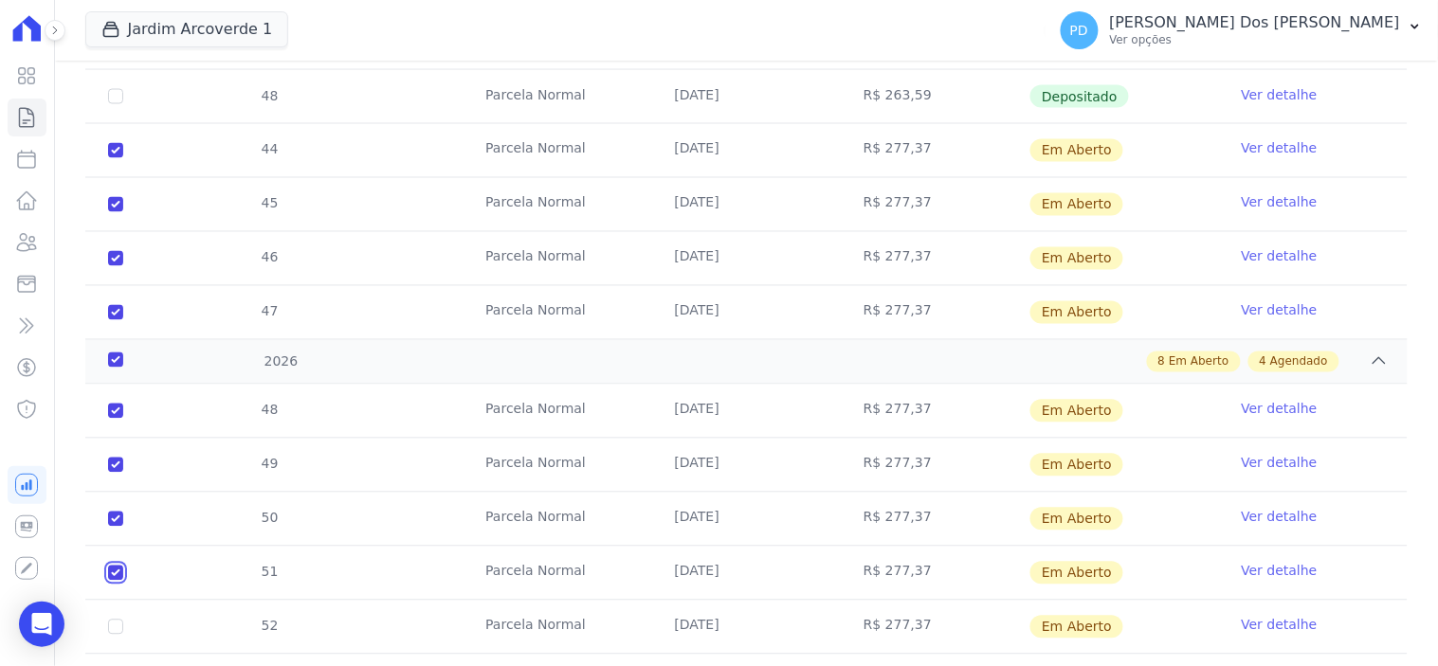
checkbox input "true"
click at [118, 419] on input "checkbox" at bounding box center [115, 411] width 15 height 15
checkbox input "true"
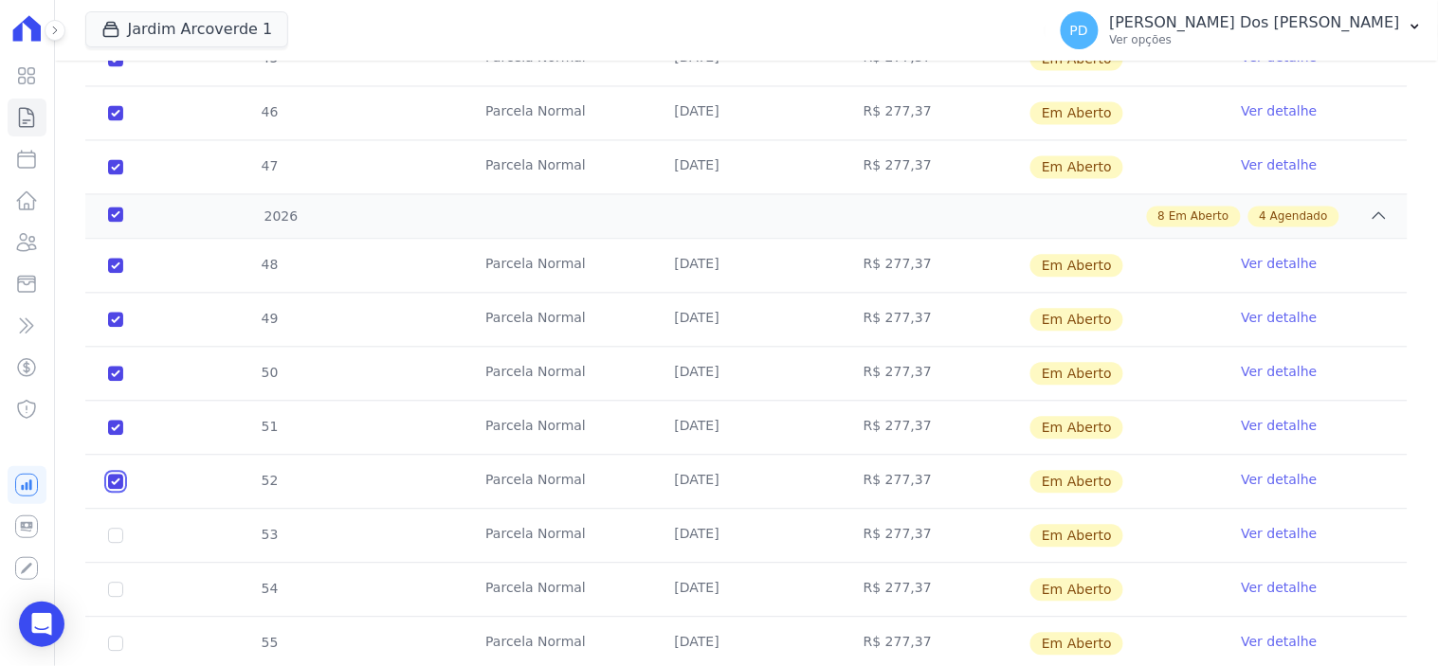
scroll to position [1053, 0]
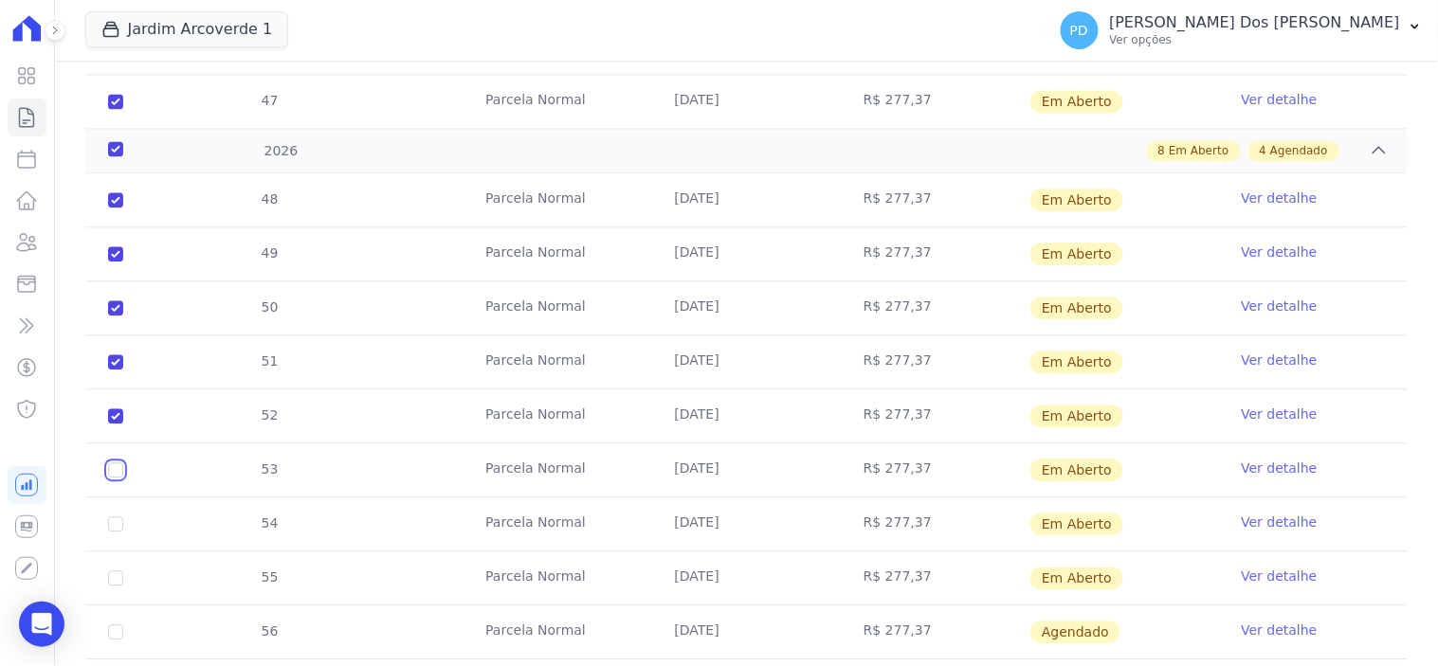
click at [118, 208] on input "checkbox" at bounding box center [115, 199] width 15 height 15
checkbox input "true"
click at [116, 208] on input "checkbox" at bounding box center [115, 199] width 15 height 15
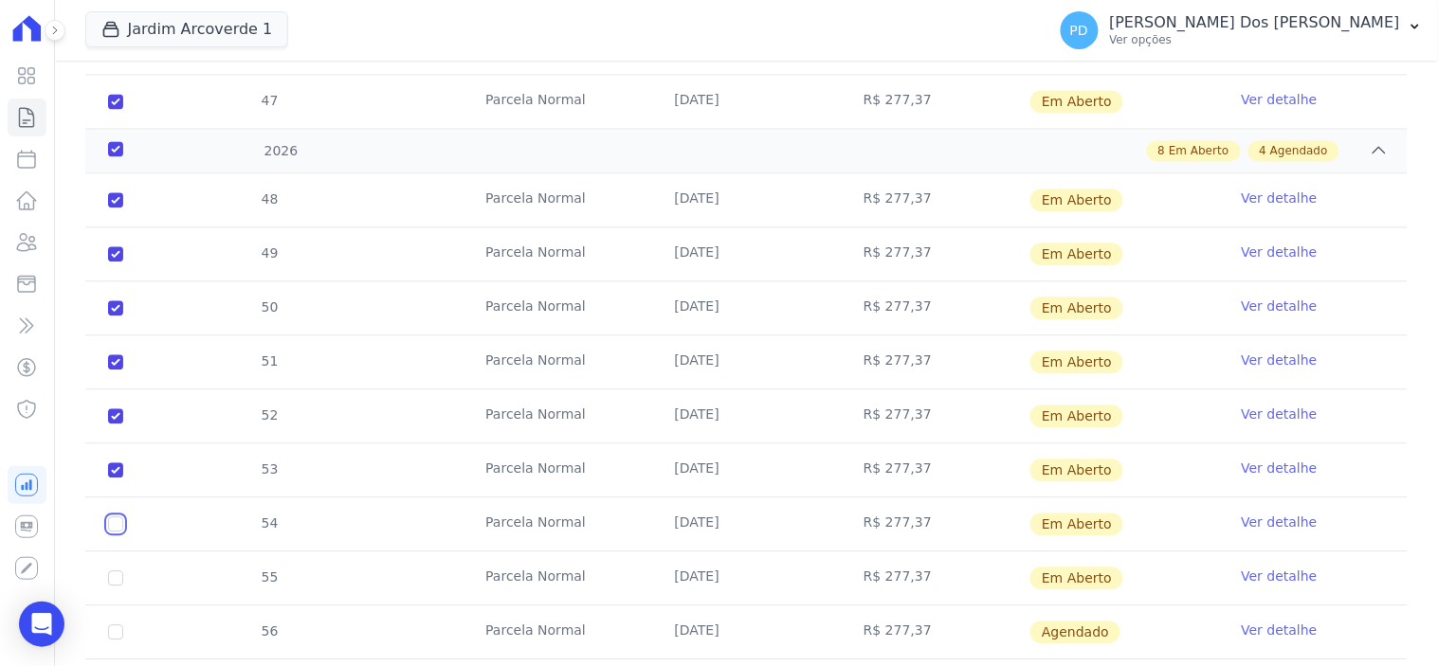
checkbox input "true"
click at [115, 208] on input "checkbox" at bounding box center [115, 199] width 15 height 15
checkbox input "true"
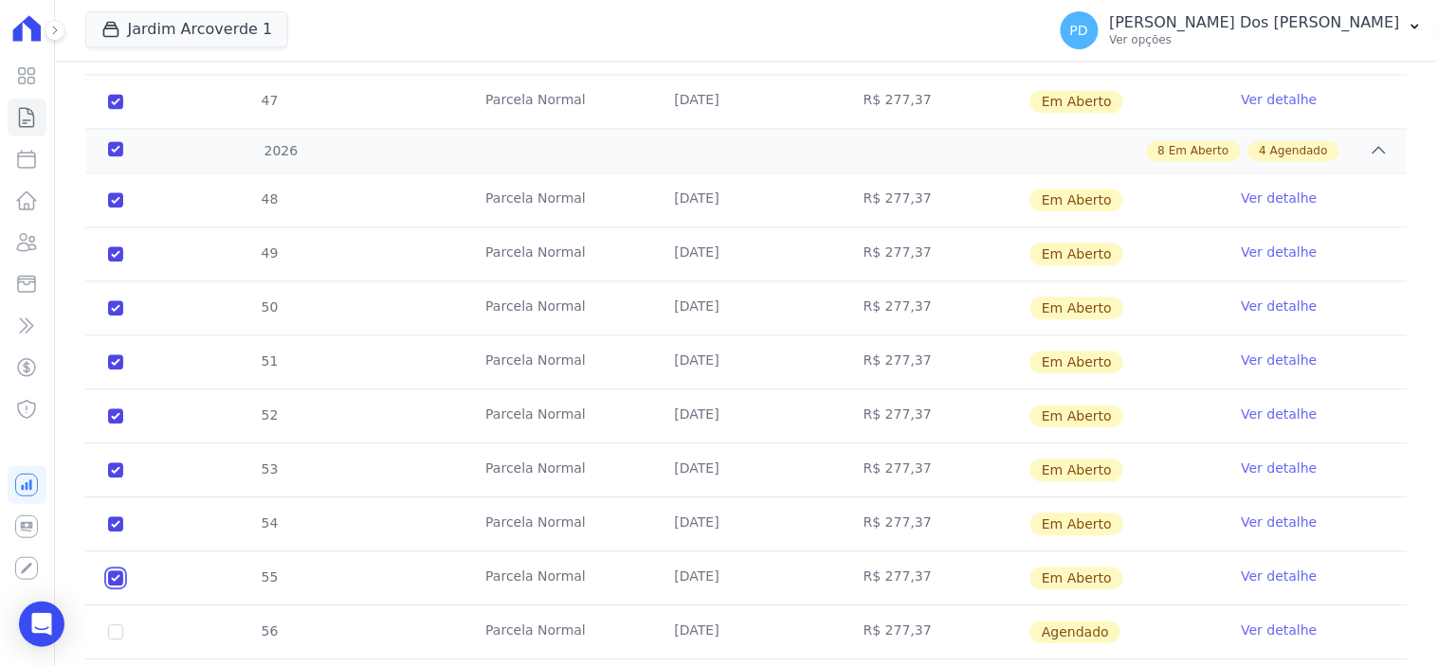
checkbox input "true"
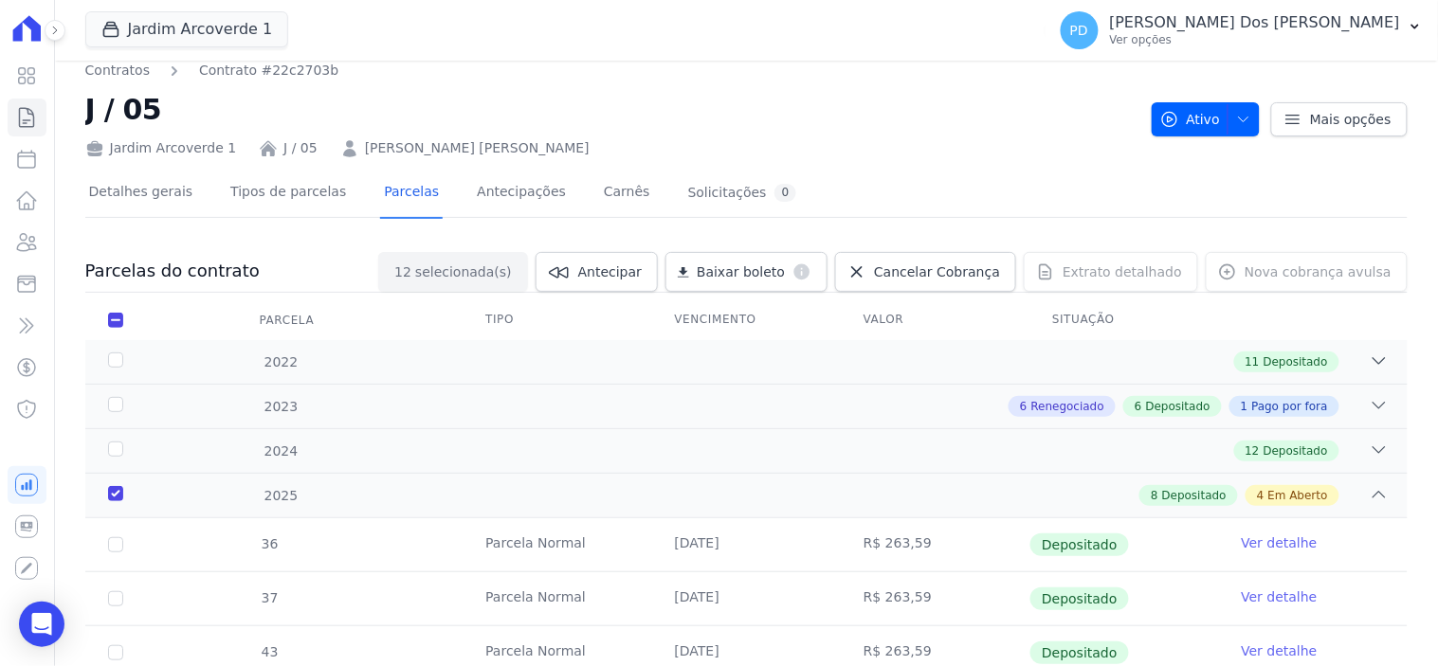
scroll to position [0, 0]
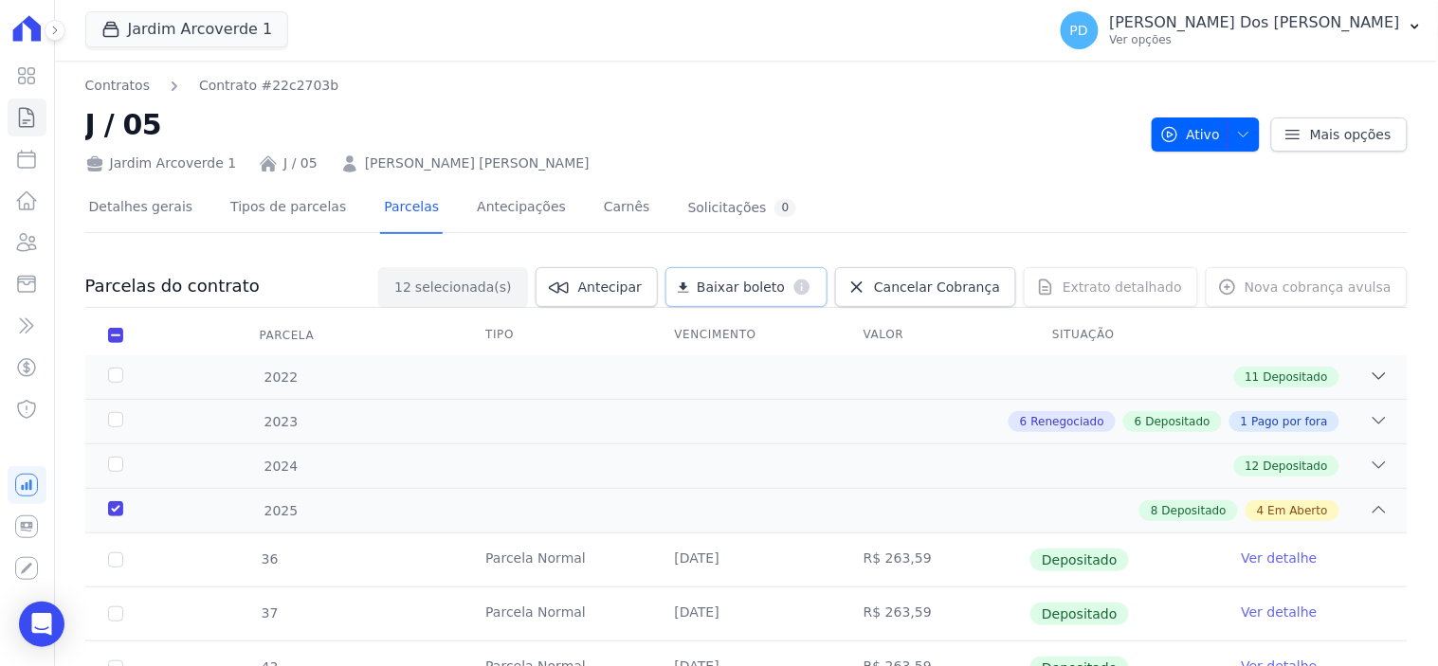
click at [763, 287] on span "Baixar boleto" at bounding box center [741, 287] width 88 height 19
